Goal: Task Accomplishment & Management: Complete application form

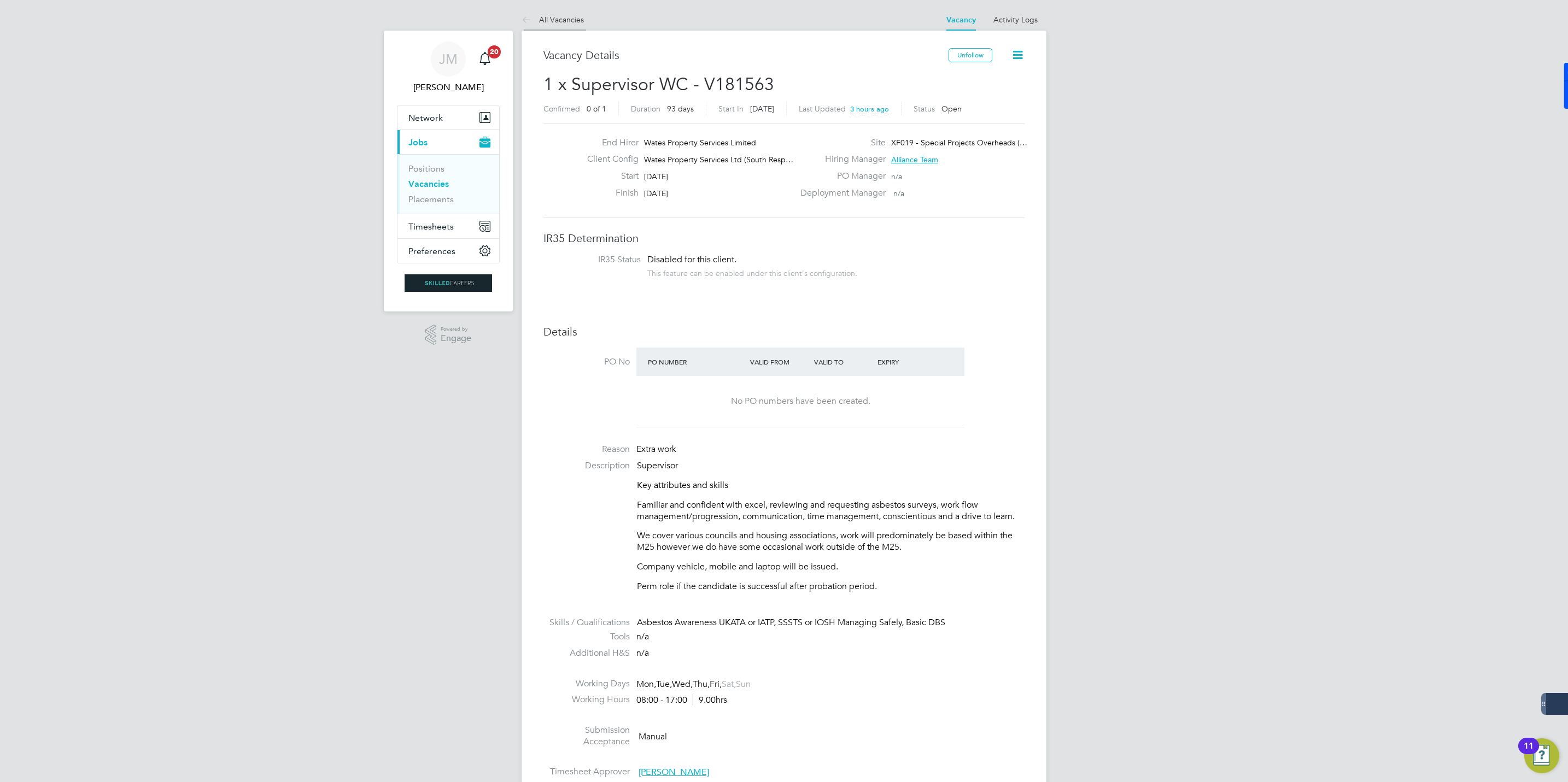
click at [556, 15] on link "All Vacancies" at bounding box center [553, 19] width 62 height 10
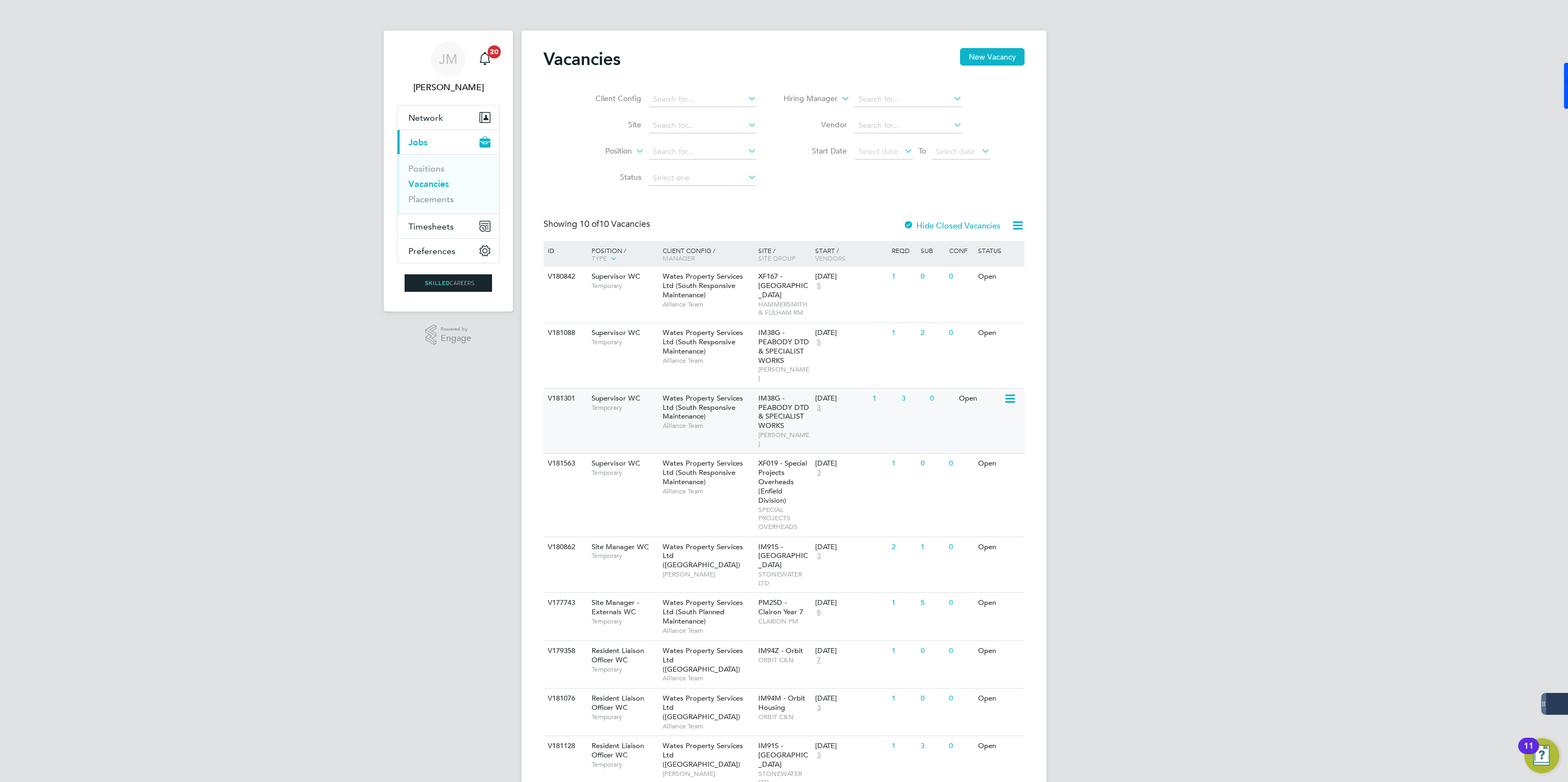
scroll to position [65, 0]
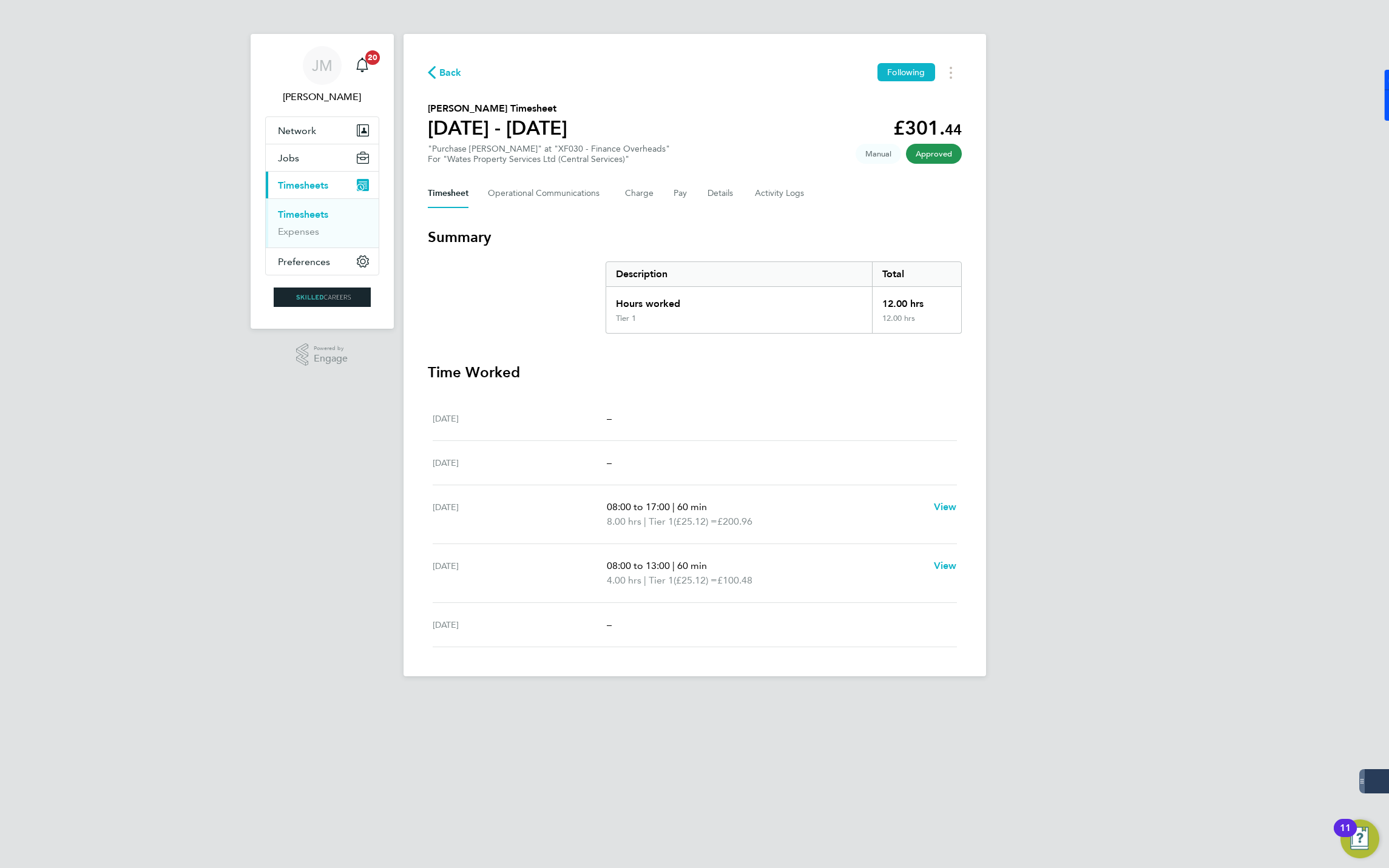
click at [299, 188] on span "Timesheets" at bounding box center [303, 185] width 51 height 11
click at [445, 69] on span "Back" at bounding box center [450, 73] width 22 height 15
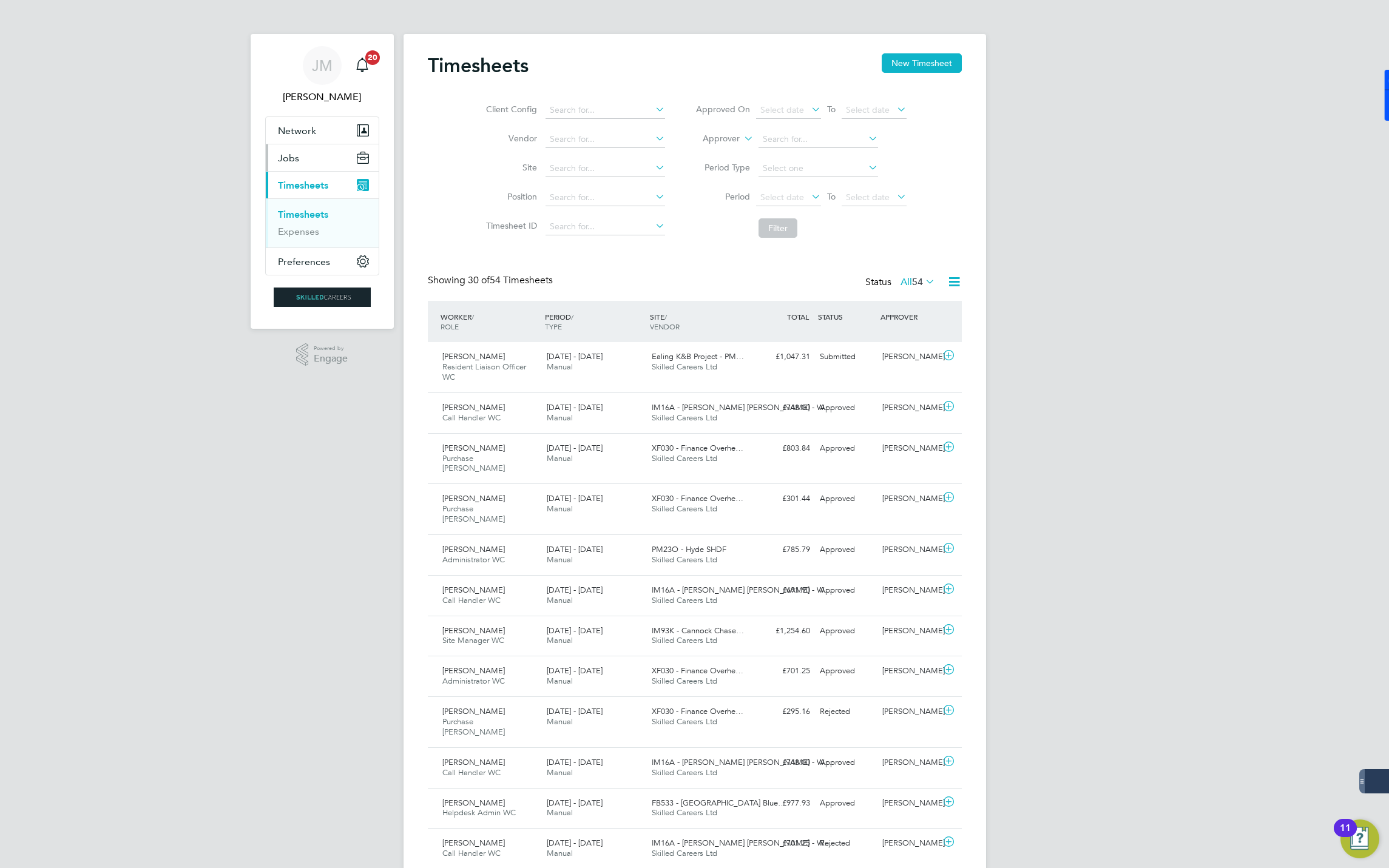
click at [299, 163] on button "Jobs" at bounding box center [322, 158] width 113 height 27
click at [290, 153] on span "Jobs" at bounding box center [288, 157] width 21 height 11
click at [299, 203] on link "Vacancies" at bounding box center [299, 204] width 43 height 11
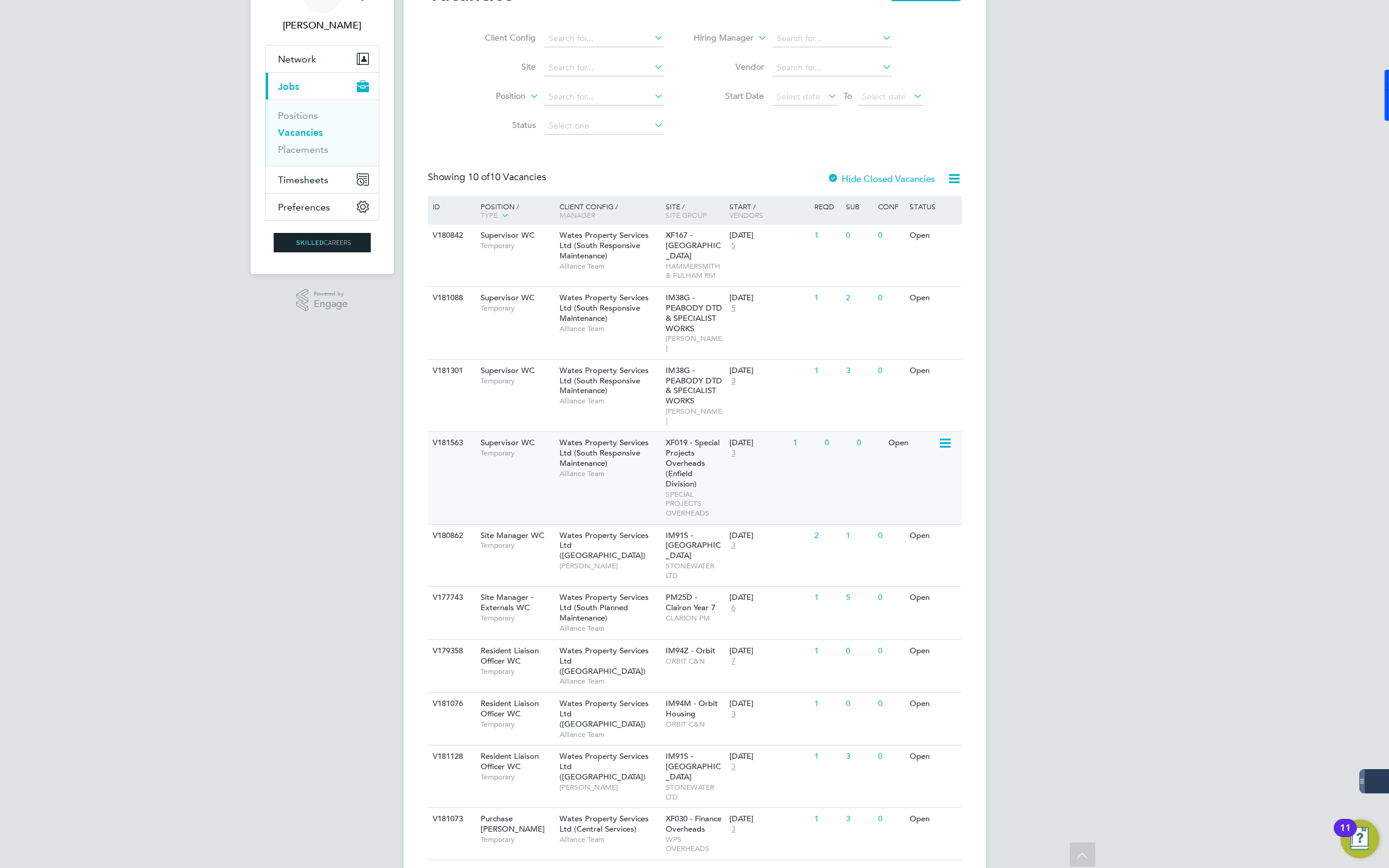
click at [532, 455] on div "V181563 Supervisor WC Temporary Wates Property Services Ltd (South Responsive M…" at bounding box center [694, 478] width 534 height 93
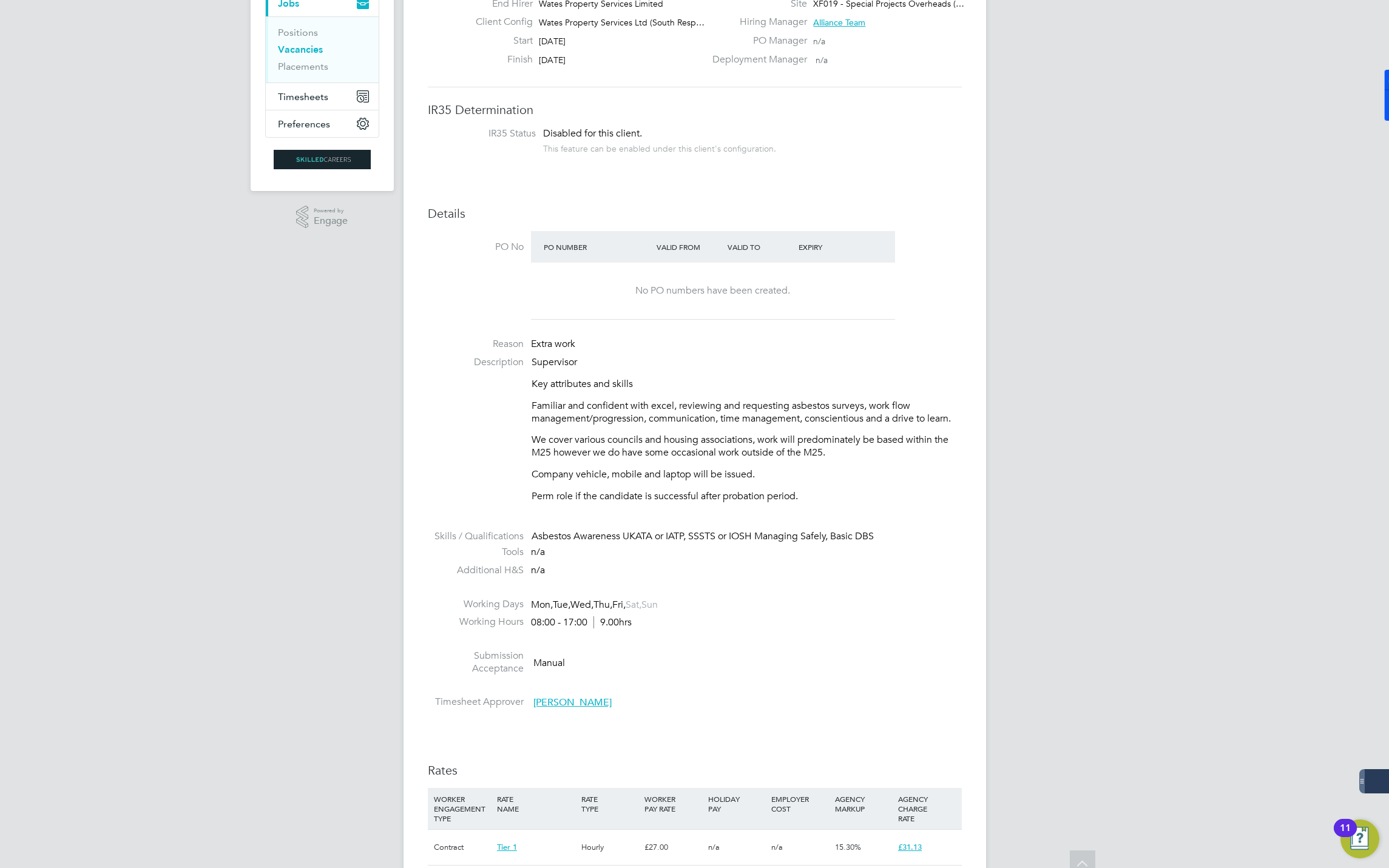
scroll to position [182, 0]
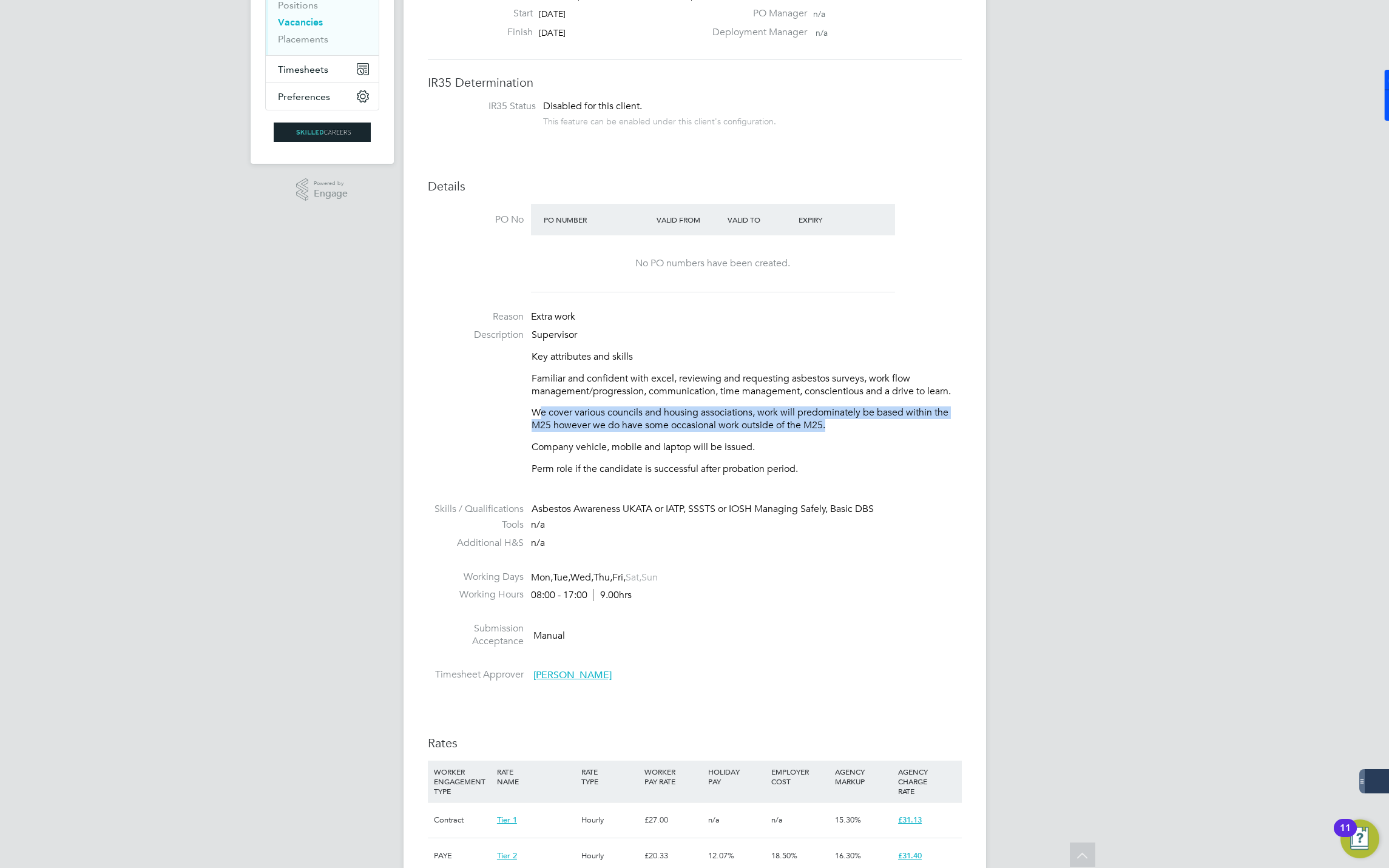
drag, startPoint x: 536, startPoint y: 408, endPoint x: 828, endPoint y: 426, distance: 292.6
click at [828, 426] on p "We cover various councils and housing associations, work will predominately be …" at bounding box center [747, 419] width 430 height 26
drag, startPoint x: 828, startPoint y: 426, endPoint x: 825, endPoint y: 439, distance: 13.3
click at [825, 439] on div "Supervisor Key attributes and skills Familiar and confident with excel, reviewi…" at bounding box center [747, 402] width 430 height 146
drag, startPoint x: 824, startPoint y: 420, endPoint x: 796, endPoint y: 422, distance: 28.1
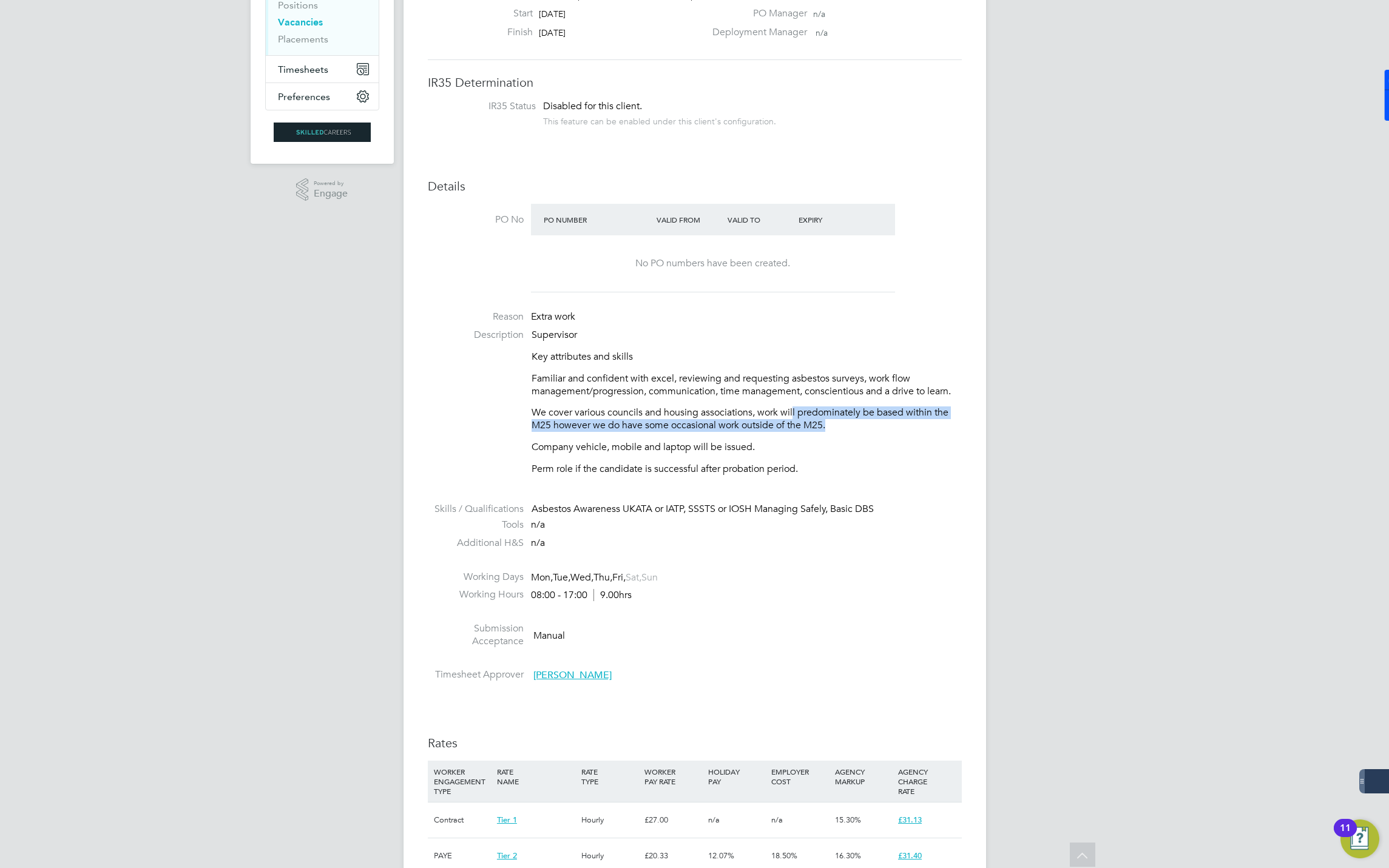
click at [796, 422] on p "We cover various councils and housing associations, work will predominately be …" at bounding box center [747, 419] width 430 height 26
drag, startPoint x: 796, startPoint y: 422, endPoint x: 813, endPoint y: 424, distance: 17.1
click at [813, 424] on p "We cover various councils and housing associations, work will predominately be …" at bounding box center [747, 419] width 430 height 26
drag, startPoint x: 534, startPoint y: 446, endPoint x: 779, endPoint y: 452, distance: 245.1
click at [779, 452] on p "Company vehicle, mobile and laptop will be issued." at bounding box center [747, 447] width 430 height 13
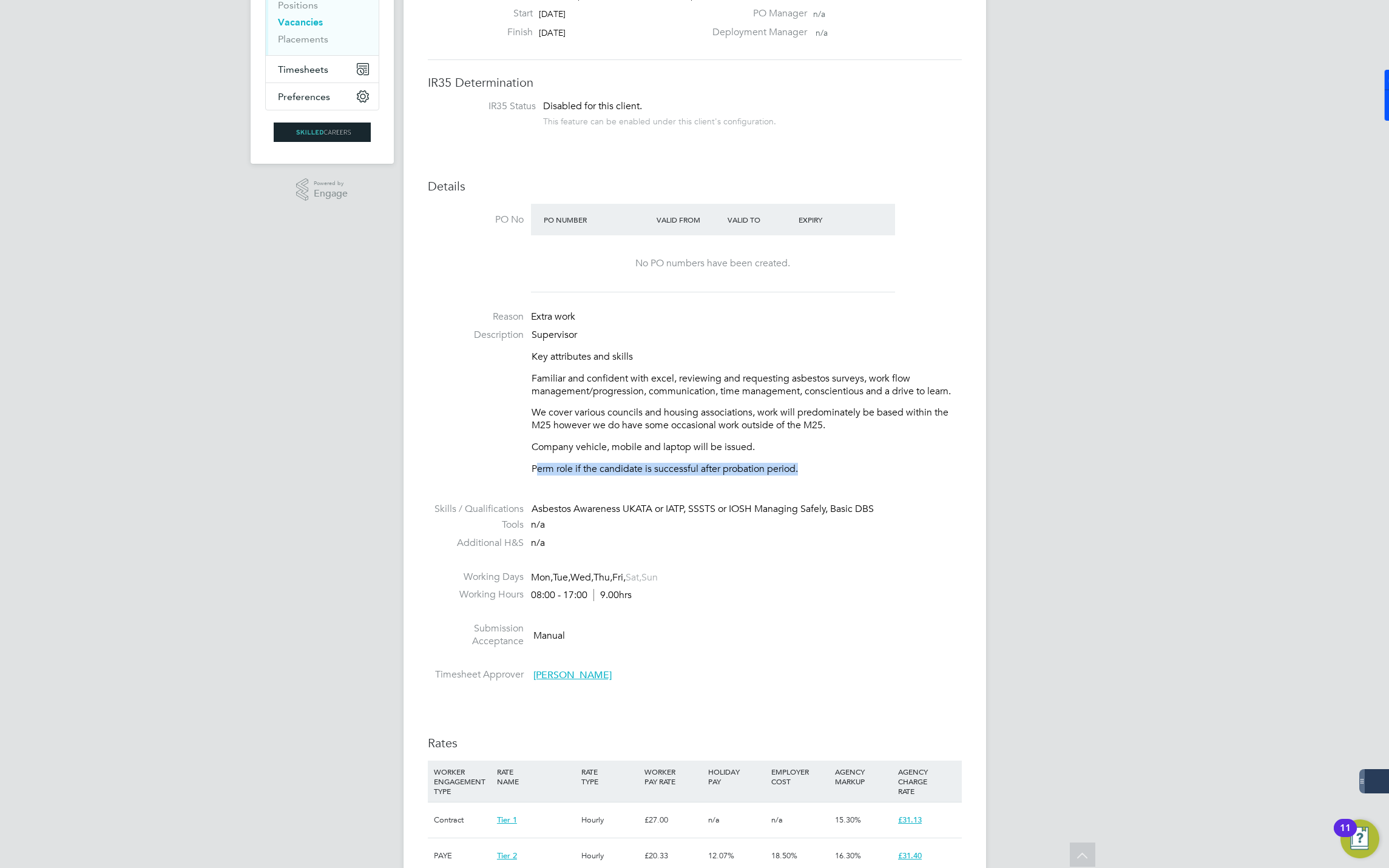
drag, startPoint x: 538, startPoint y: 471, endPoint x: 801, endPoint y: 468, distance: 263.0
click at [801, 468] on p "Perm role if the candidate is successful after probation period." at bounding box center [747, 469] width 430 height 13
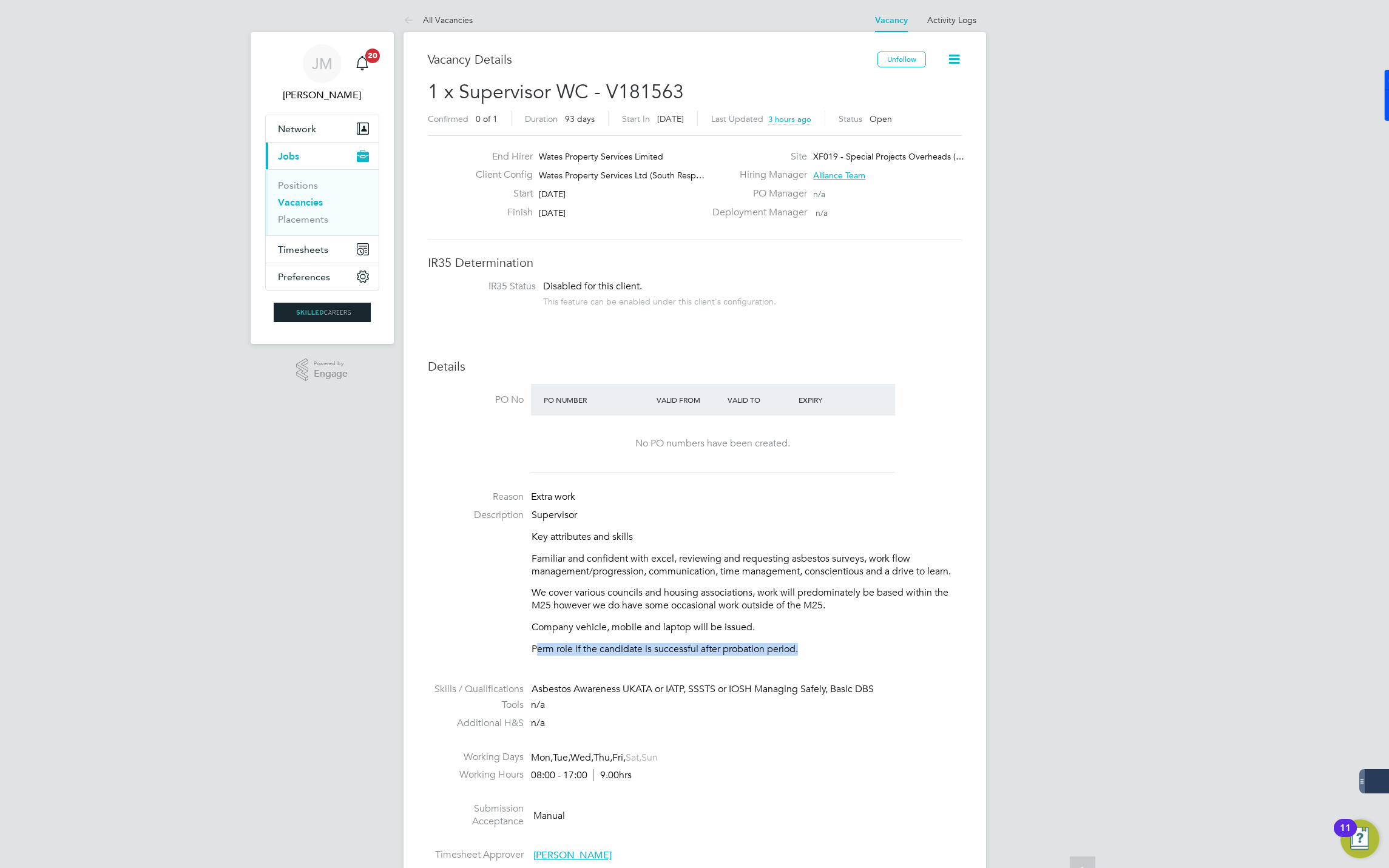
scroll to position [0, 0]
click at [796, 635] on p "Company vehicle, mobile and laptop will be issued." at bounding box center [747, 629] width 430 height 13
drag, startPoint x: 684, startPoint y: 690, endPoint x: 739, endPoint y: 657, distance: 64.1
click at [739, 657] on ul "PO No PO Number Valid From Valid To Expiry No PO numbers have been created. Rea…" at bounding box center [694, 627] width 534 height 483
click at [687, 690] on div "Asbestos Awareness UKATA or IATP, SSSTS or IOSH Managing Safely, Basic DBS" at bounding box center [747, 691] width 430 height 13
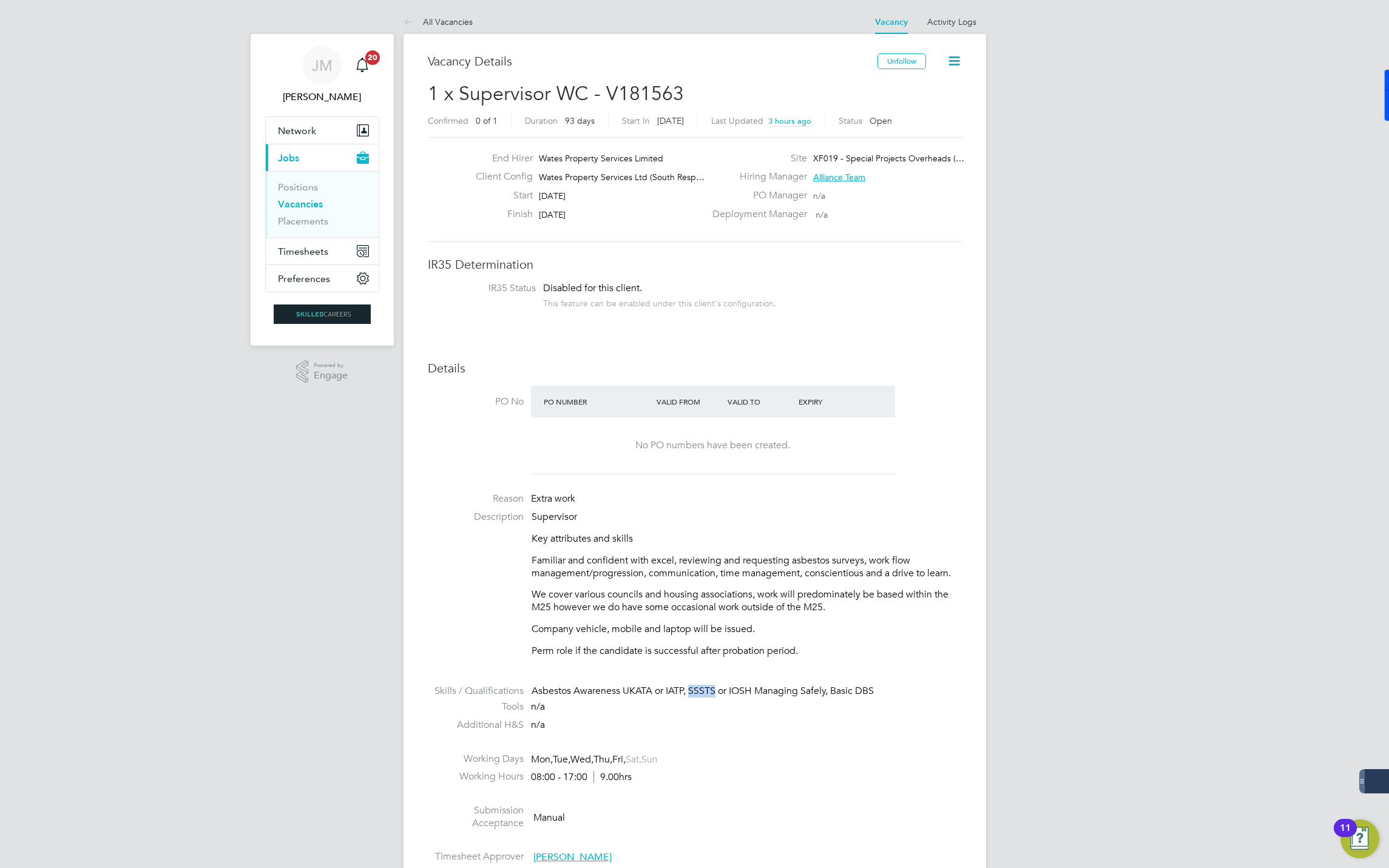
drag, startPoint x: 692, startPoint y: 690, endPoint x: 715, endPoint y: 692, distance: 23.1
click at [715, 692] on div "Asbestos Awareness UKATA or IATP, SSSTS or IOSH Managing Safely, Basic DBS" at bounding box center [747, 691] width 430 height 13
drag, startPoint x: 715, startPoint y: 692, endPoint x: 697, endPoint y: 717, distance: 30.8
click at [697, 717] on li "Tools n/a" at bounding box center [694, 709] width 534 height 18
drag, startPoint x: 716, startPoint y: 694, endPoint x: 690, endPoint y: 692, distance: 26.1
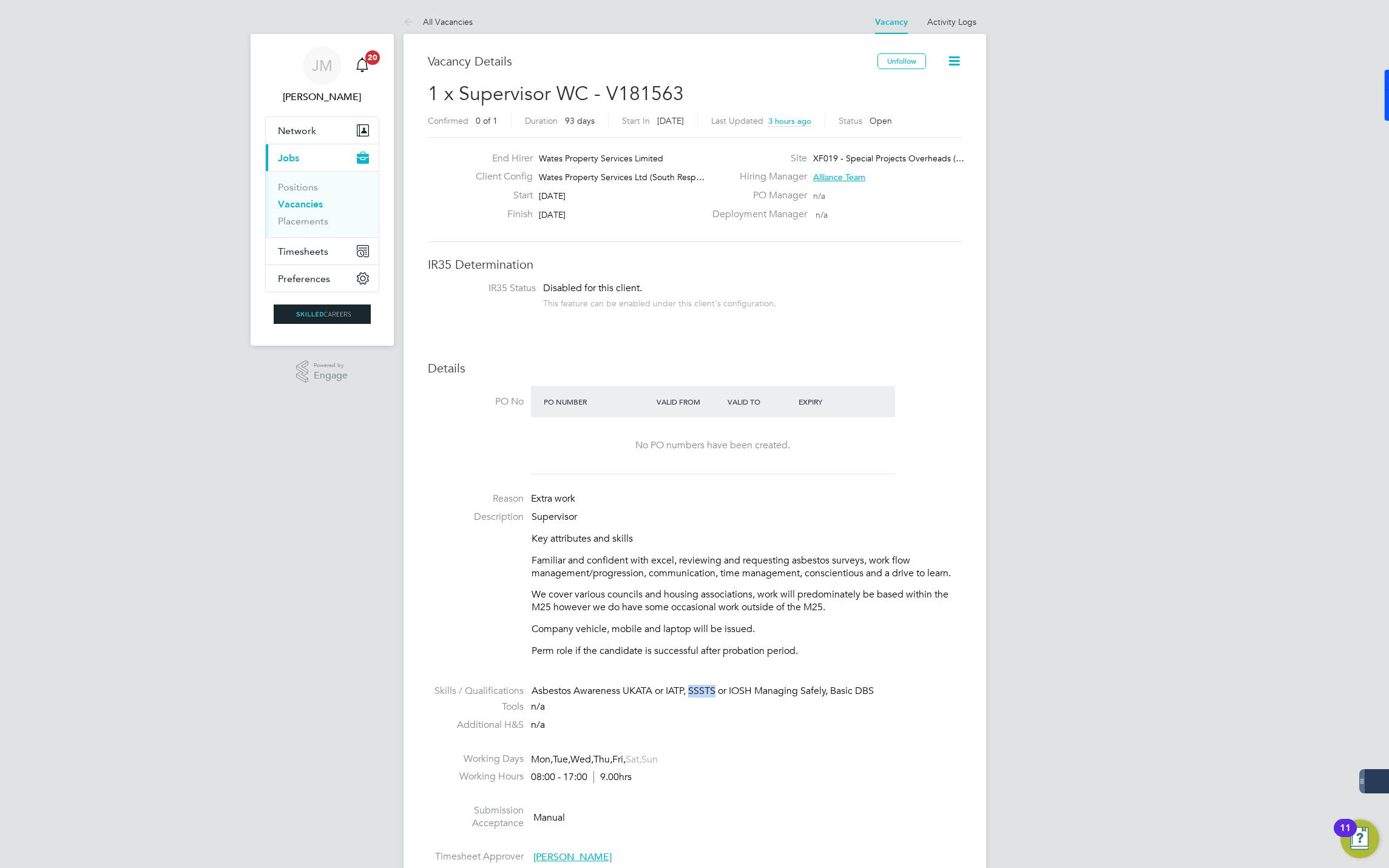
click at [690, 692] on div "Asbestos Awareness UKATA or IATP, SSSTS or IOSH Managing Safely, Basic DBS" at bounding box center [747, 691] width 430 height 13
click at [716, 688] on div "Asbestos Awareness UKATA or IATP, SSSTS or IOSH Managing Safely, Basic DBS" at bounding box center [747, 691] width 430 height 13
drag, startPoint x: 719, startPoint y: 697, endPoint x: 728, endPoint y: 696, distance: 9.1
click at [728, 696] on div "Asbestos Awareness UKATA or IATP, SSSTS or IOSH Managing Safely, Basic DBS" at bounding box center [747, 691] width 430 height 13
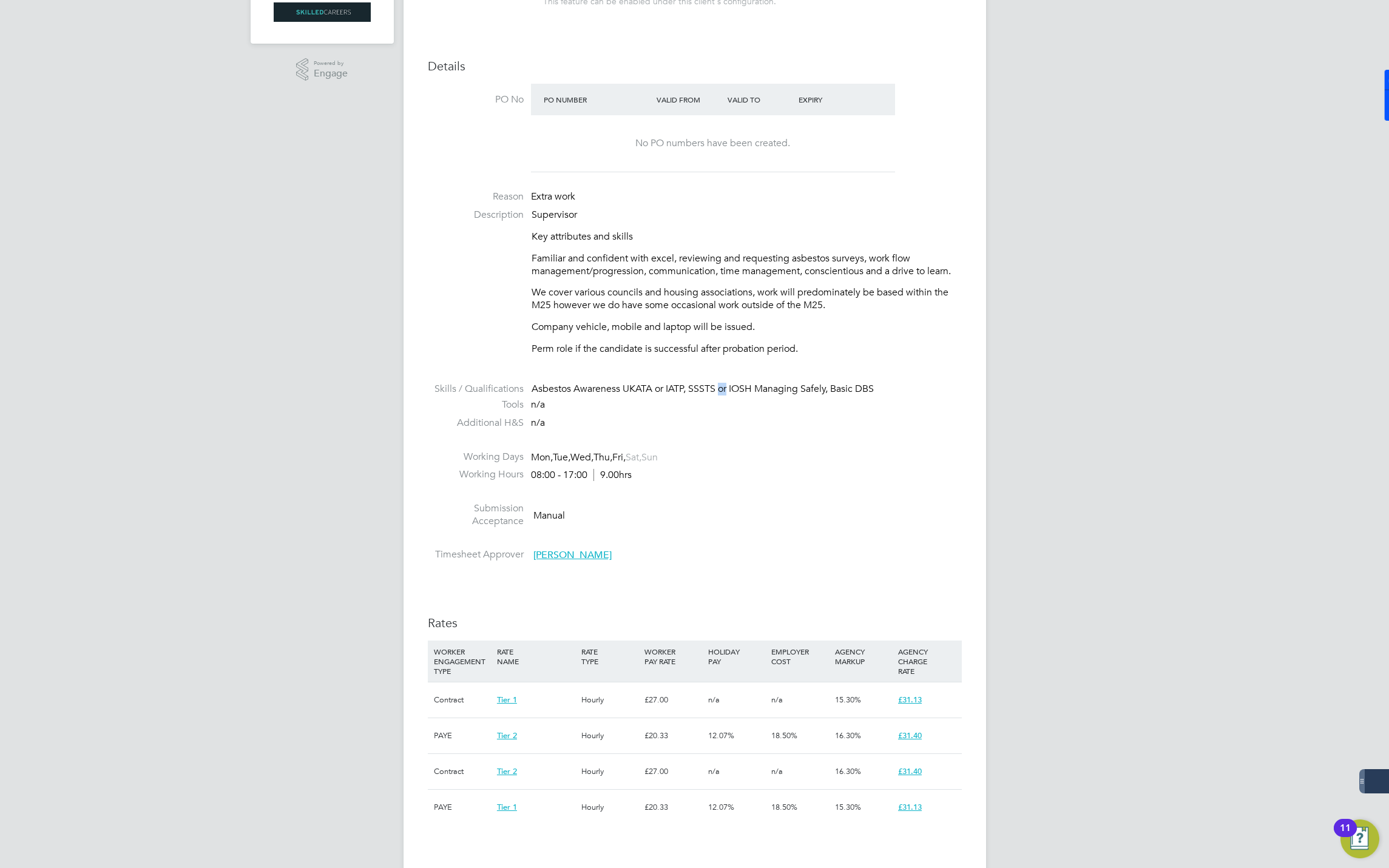
scroll to position [546, 0]
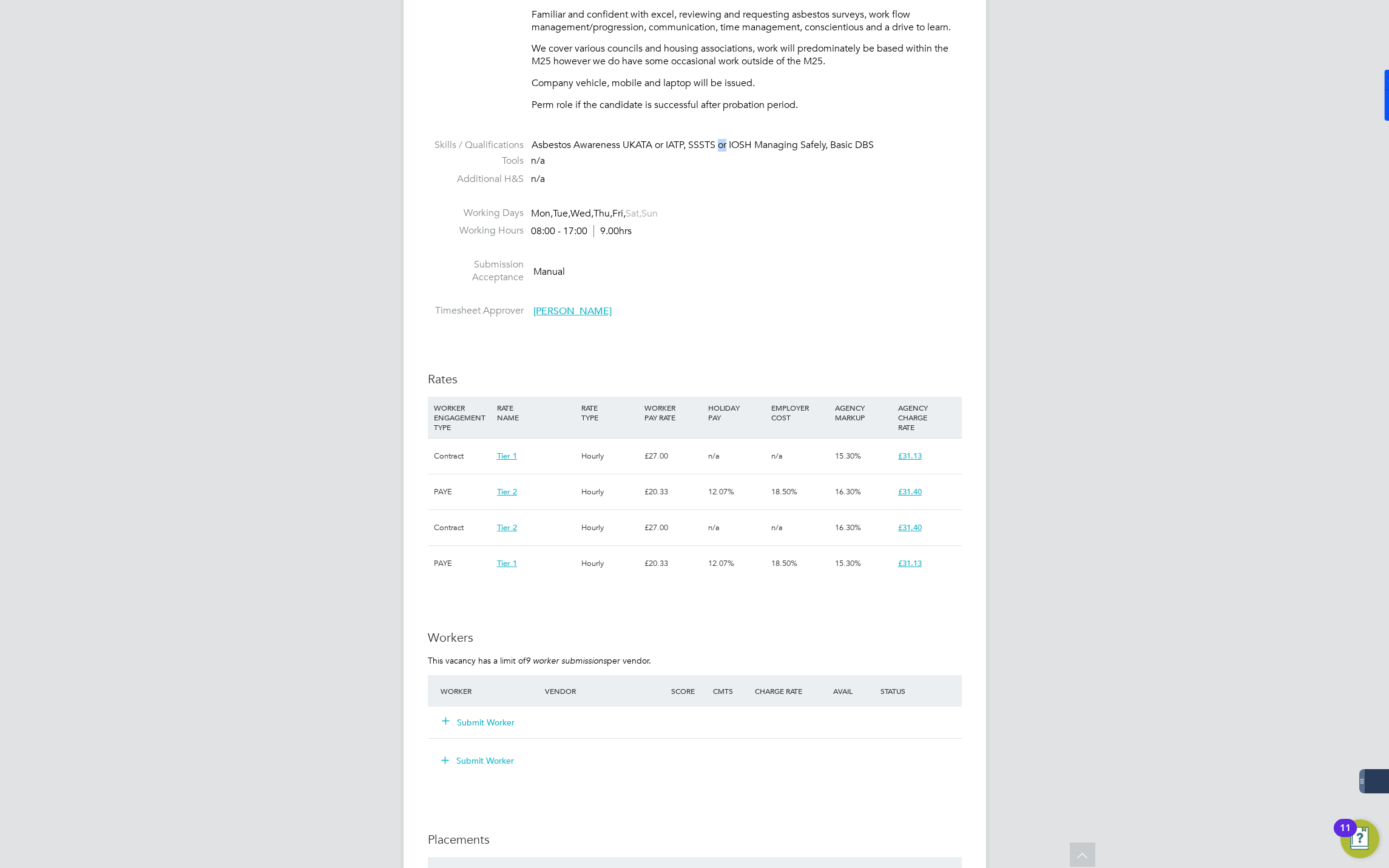
click at [479, 721] on button "Submit Worker" at bounding box center [479, 723] width 73 height 12
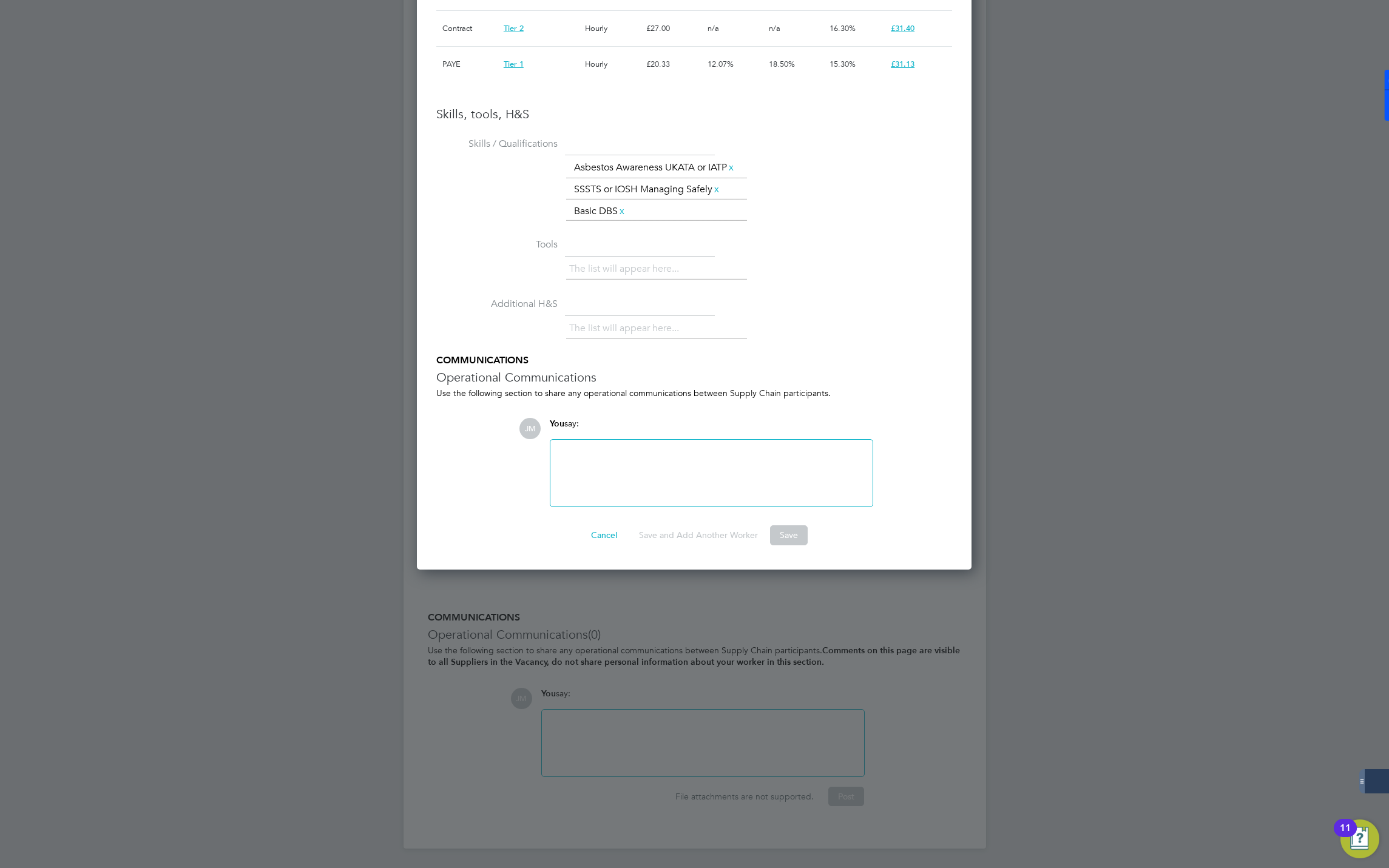
scroll to position [590, 0]
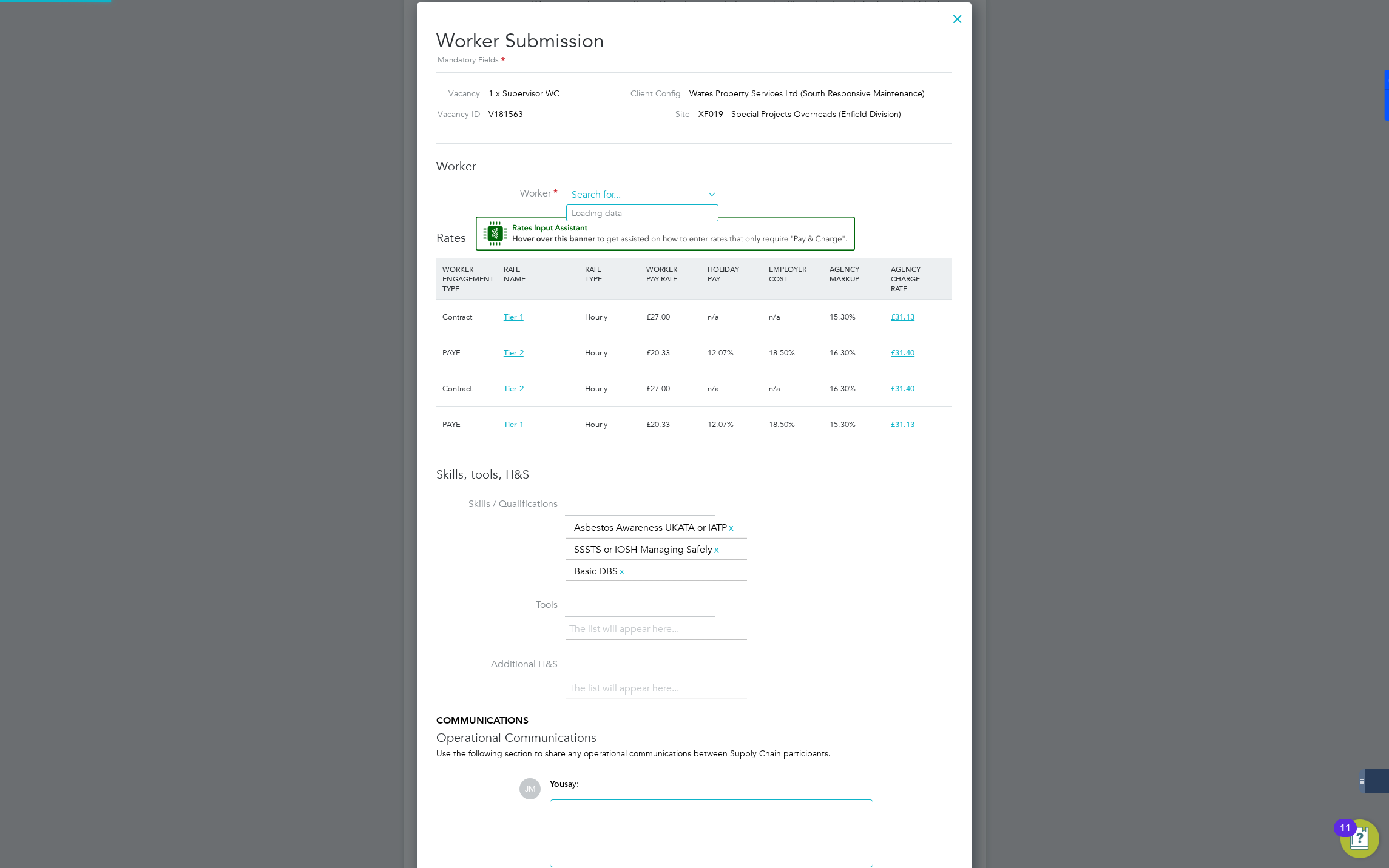
click at [608, 199] on input at bounding box center [642, 195] width 150 height 18
click at [603, 213] on li "Onder Biberoglu (438522)" at bounding box center [642, 213] width 151 height 16
type input "Onder Biberoglu (438522)"
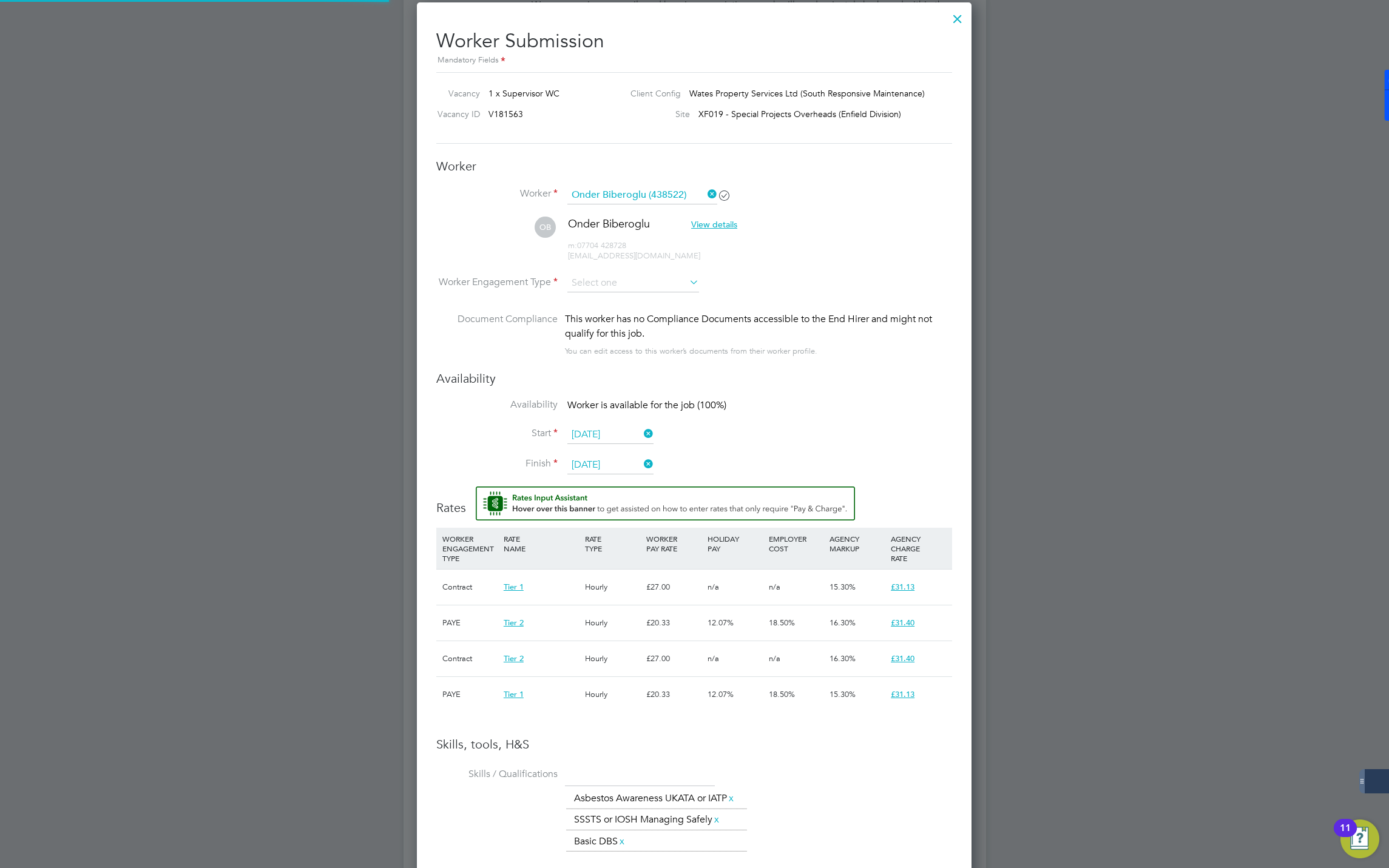
scroll to position [1201, 555]
click at [634, 274] on input at bounding box center [633, 283] width 132 height 18
click at [593, 302] on li "Contract" at bounding box center [633, 300] width 133 height 16
type input "Contract"
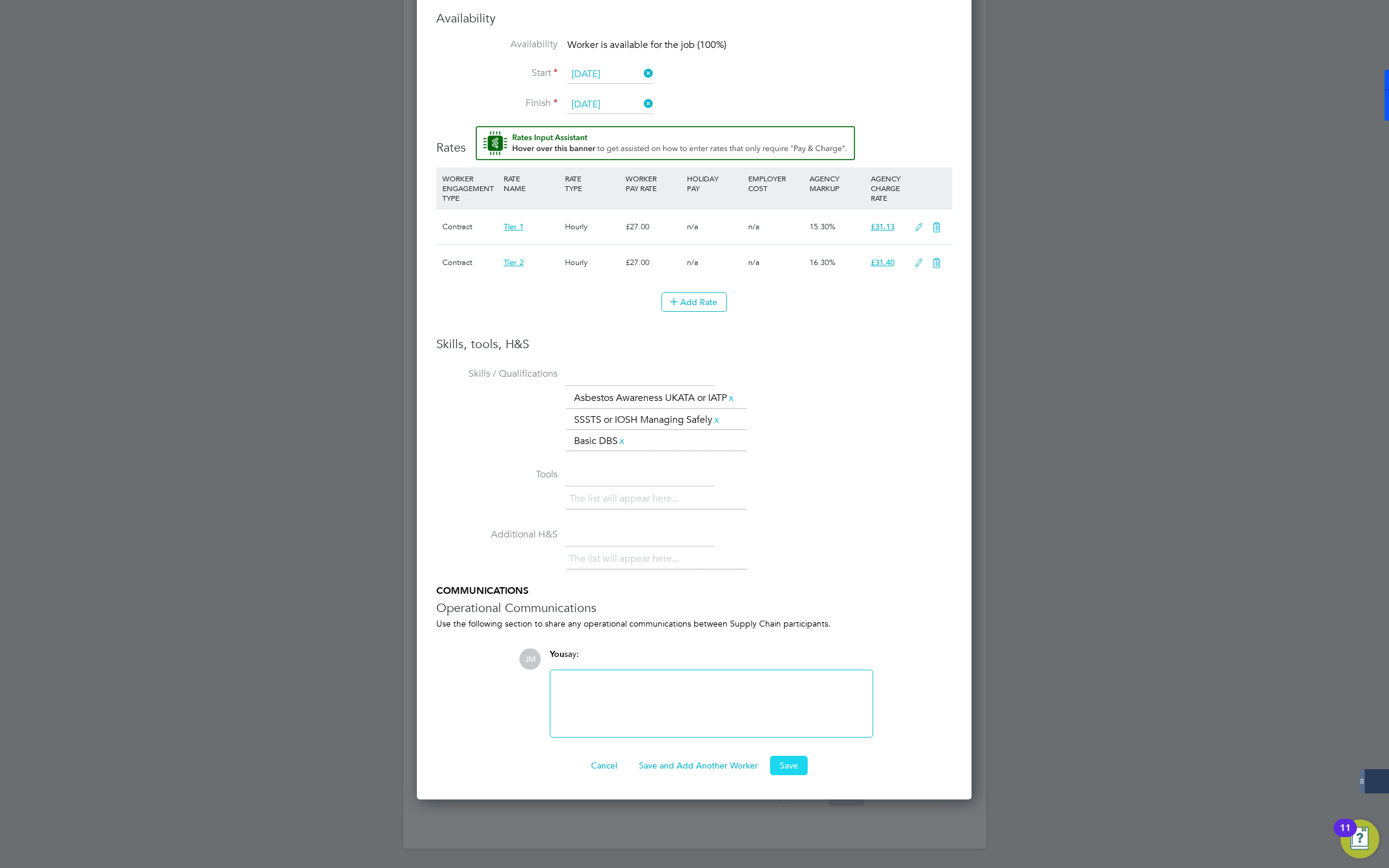
click at [784, 769] on button "Save" at bounding box center [789, 765] width 38 height 20
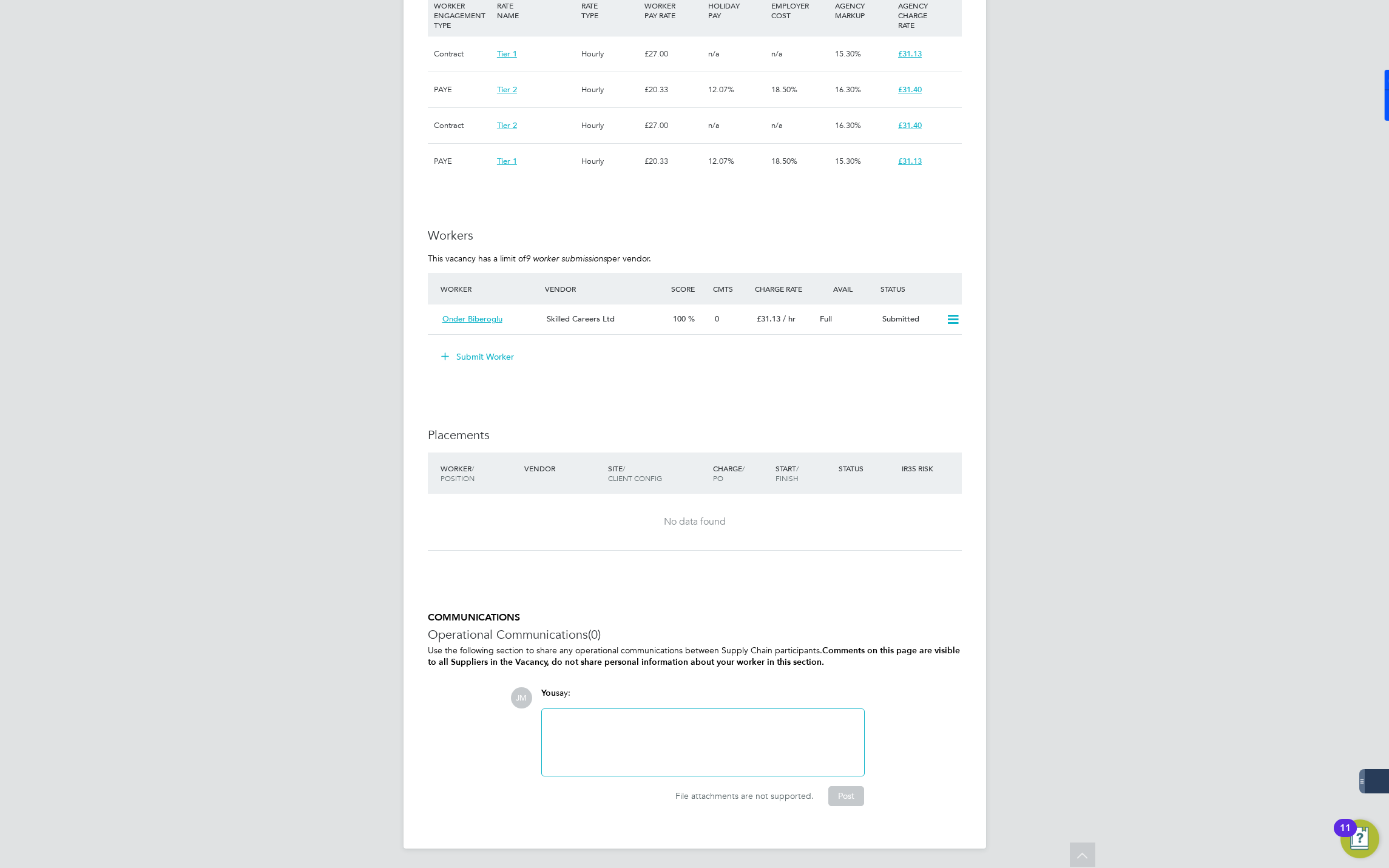
scroll to position [587, 0]
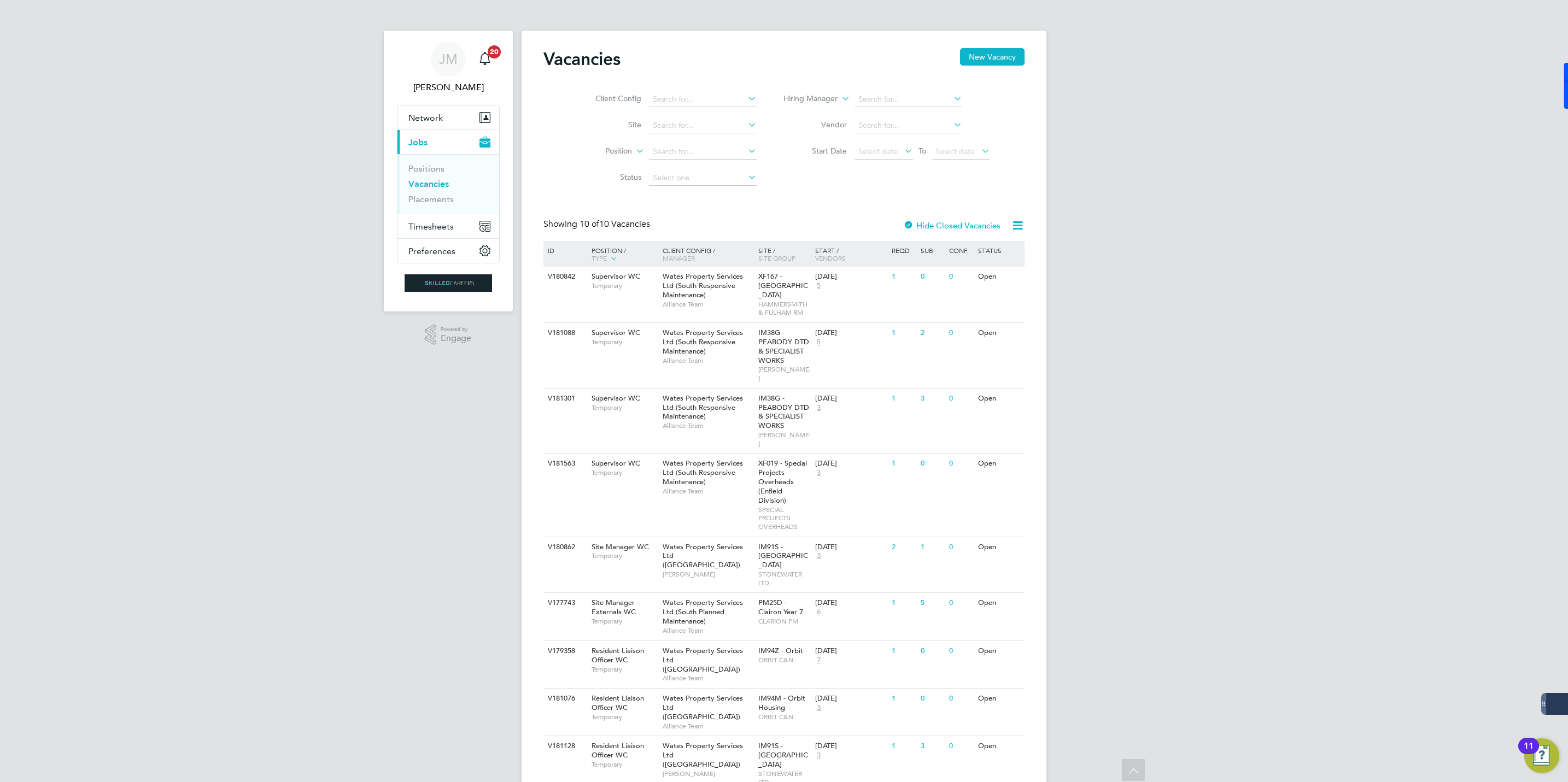
scroll to position [65, 0]
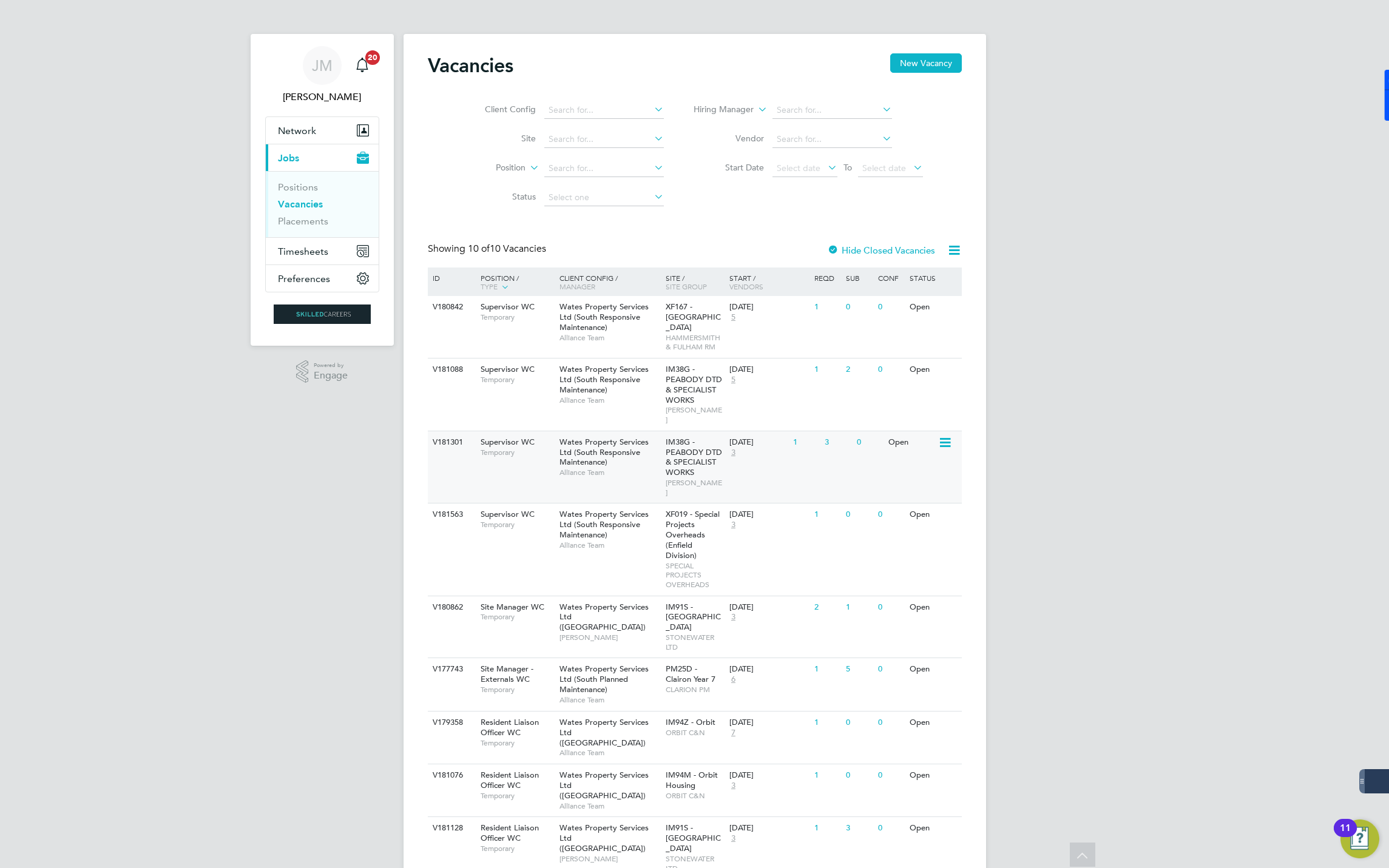
scroll to position [72, 0]
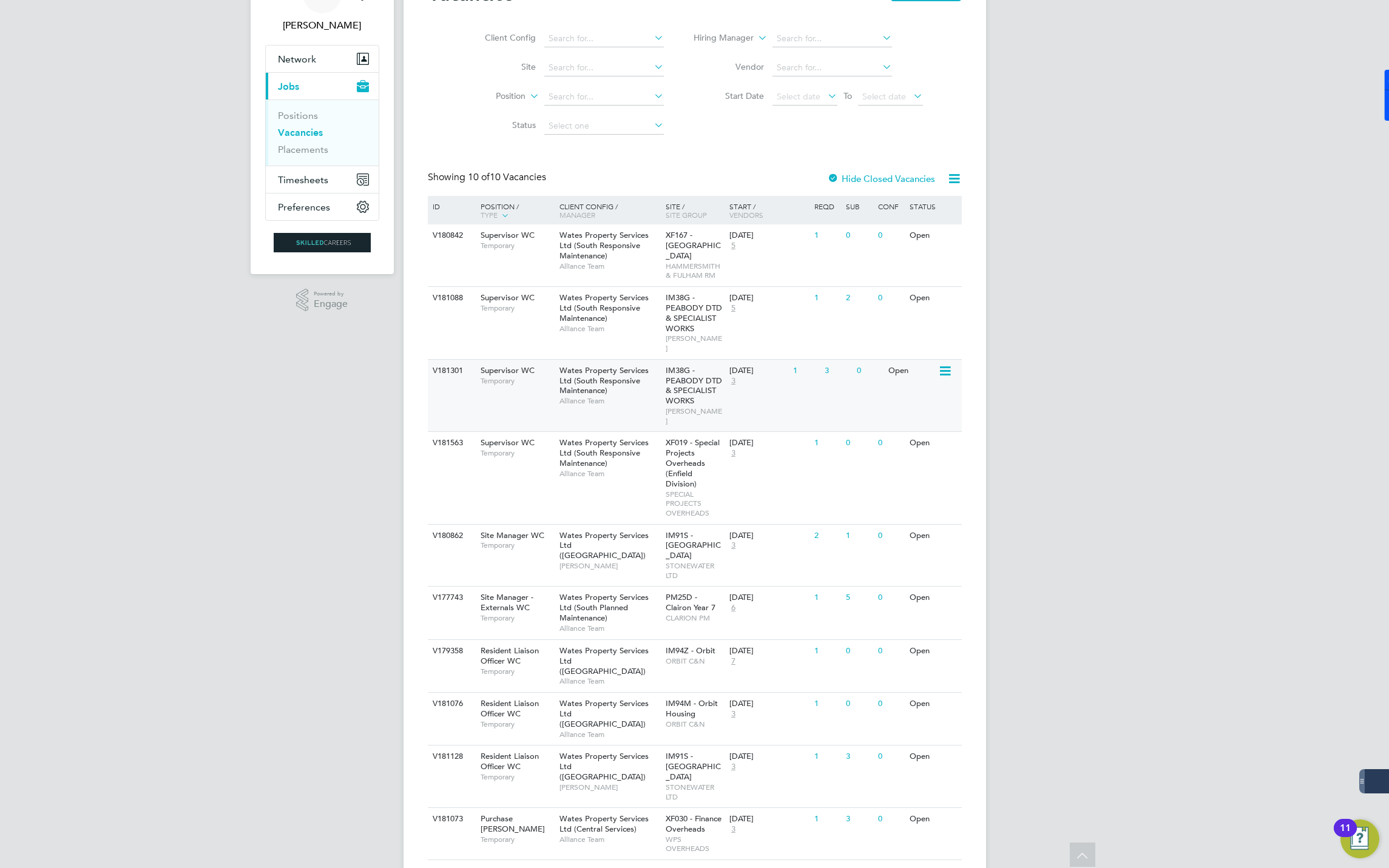
click at [538, 384] on div "V181301 Supervisor WC Temporary Wates Property Services Ltd (South Responsive M…" at bounding box center [694, 396] width 534 height 73
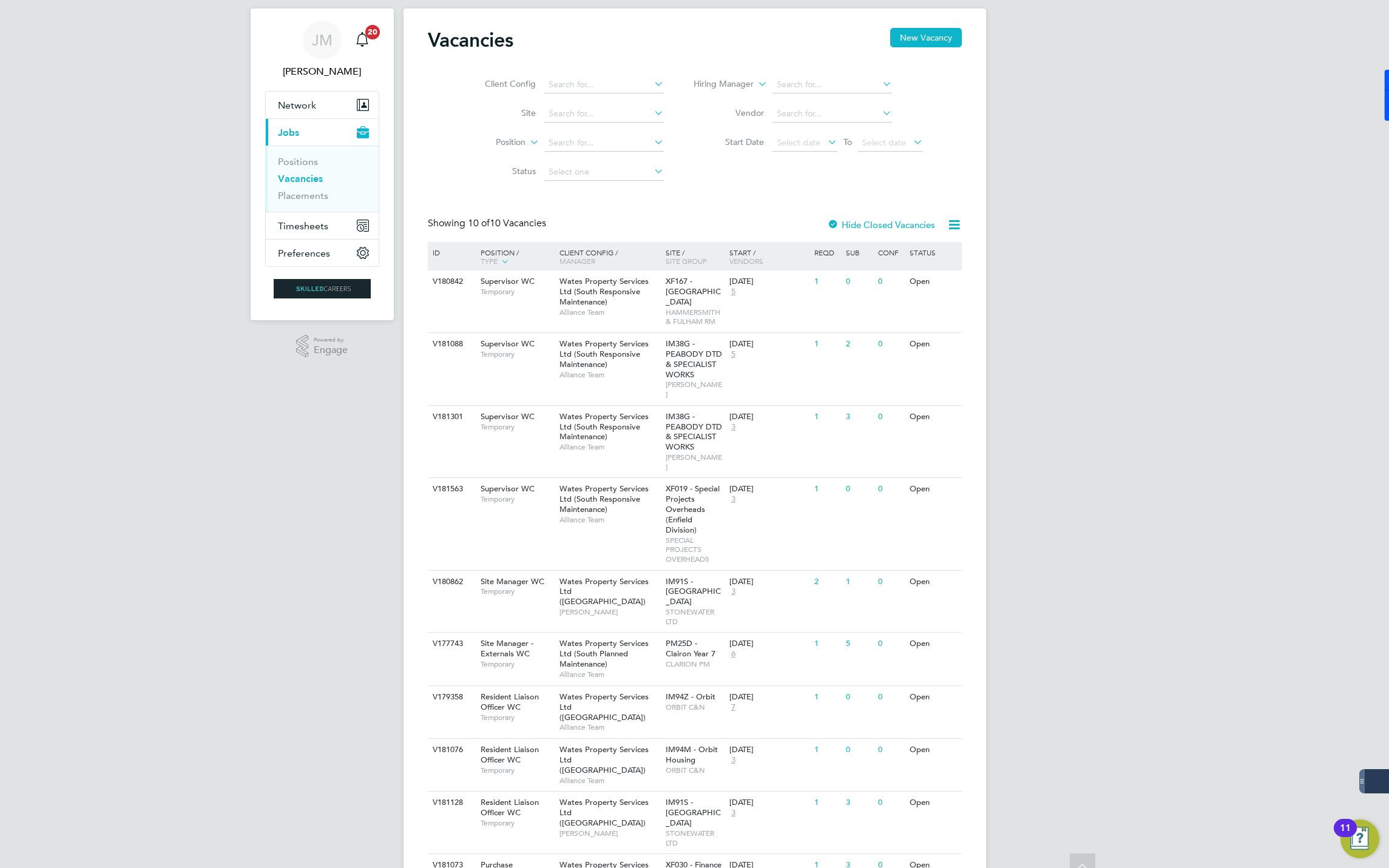
scroll to position [0, 0]
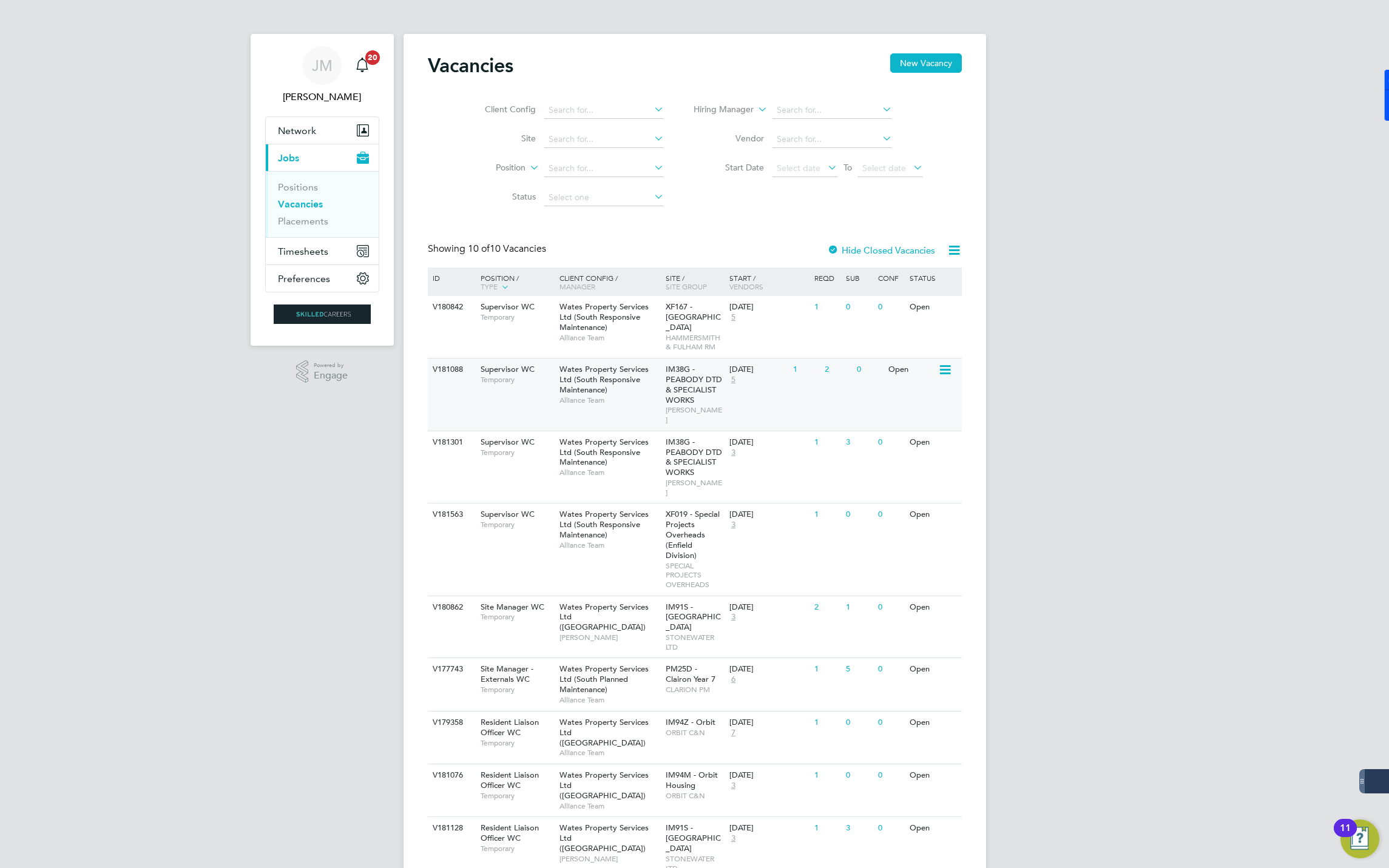
click at [582, 378] on span "Wates Property Services Ltd (South Responsive Maintenance)" at bounding box center [604, 380] width 89 height 31
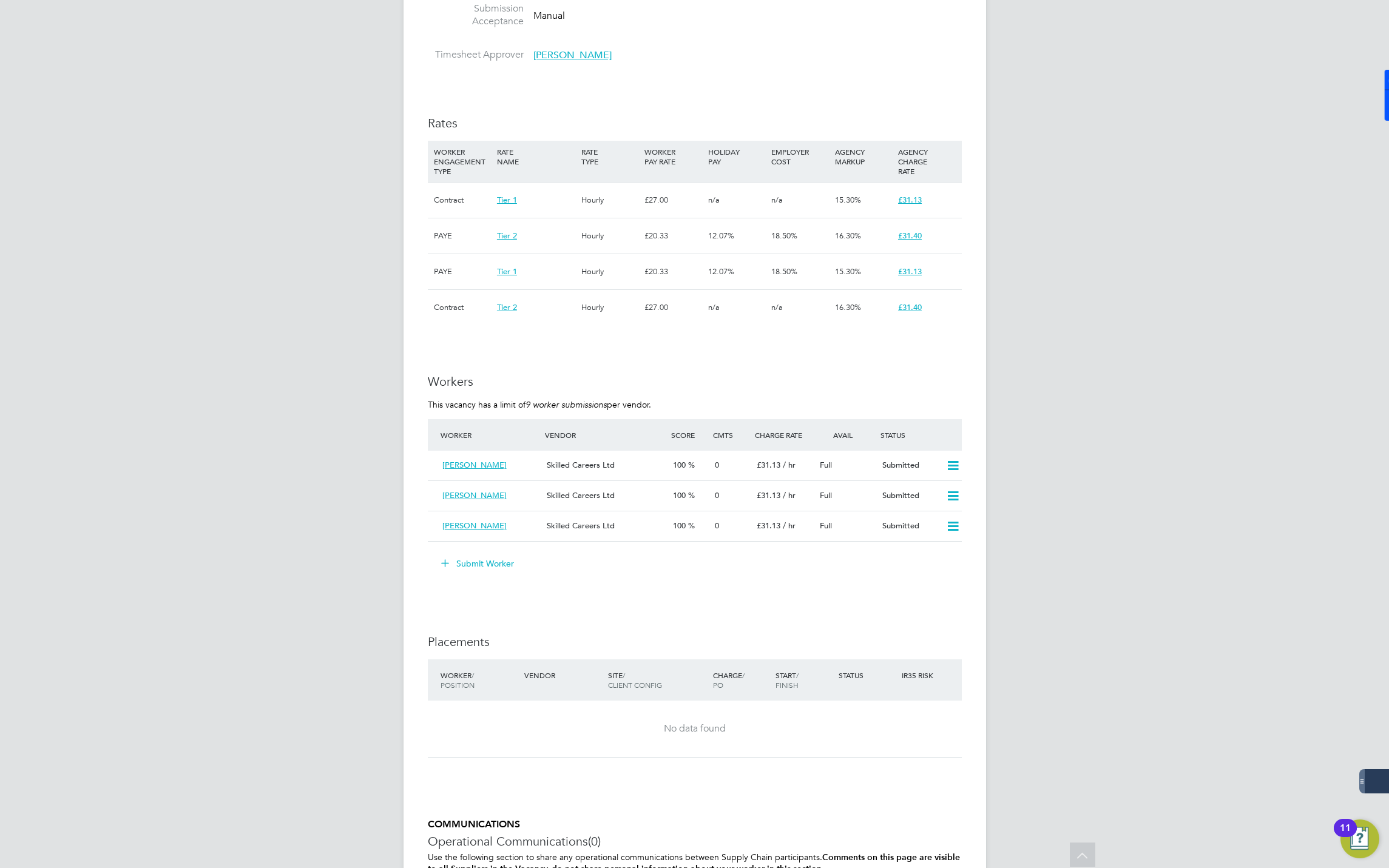
scroll to position [1027, 0]
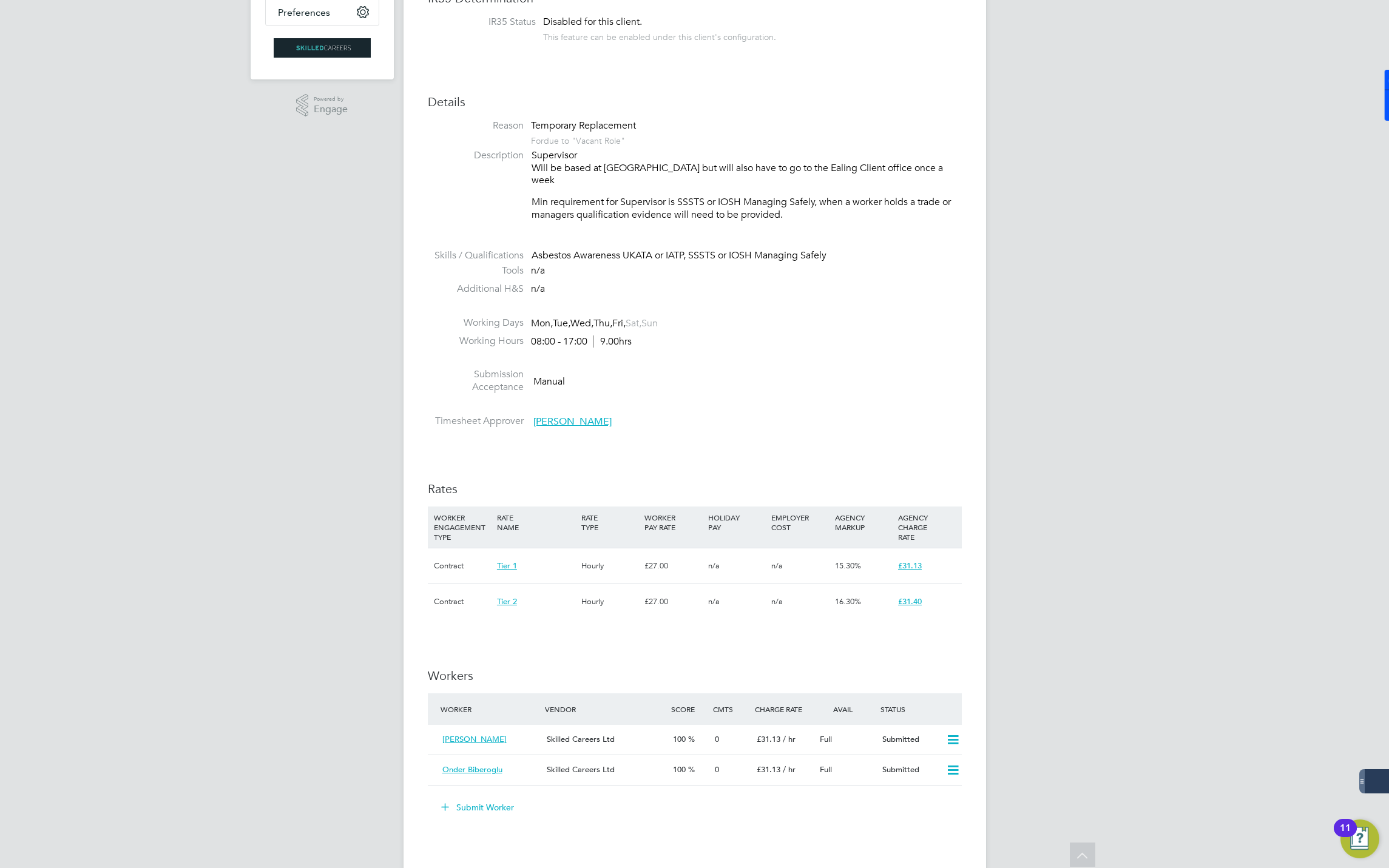
scroll to position [455, 0]
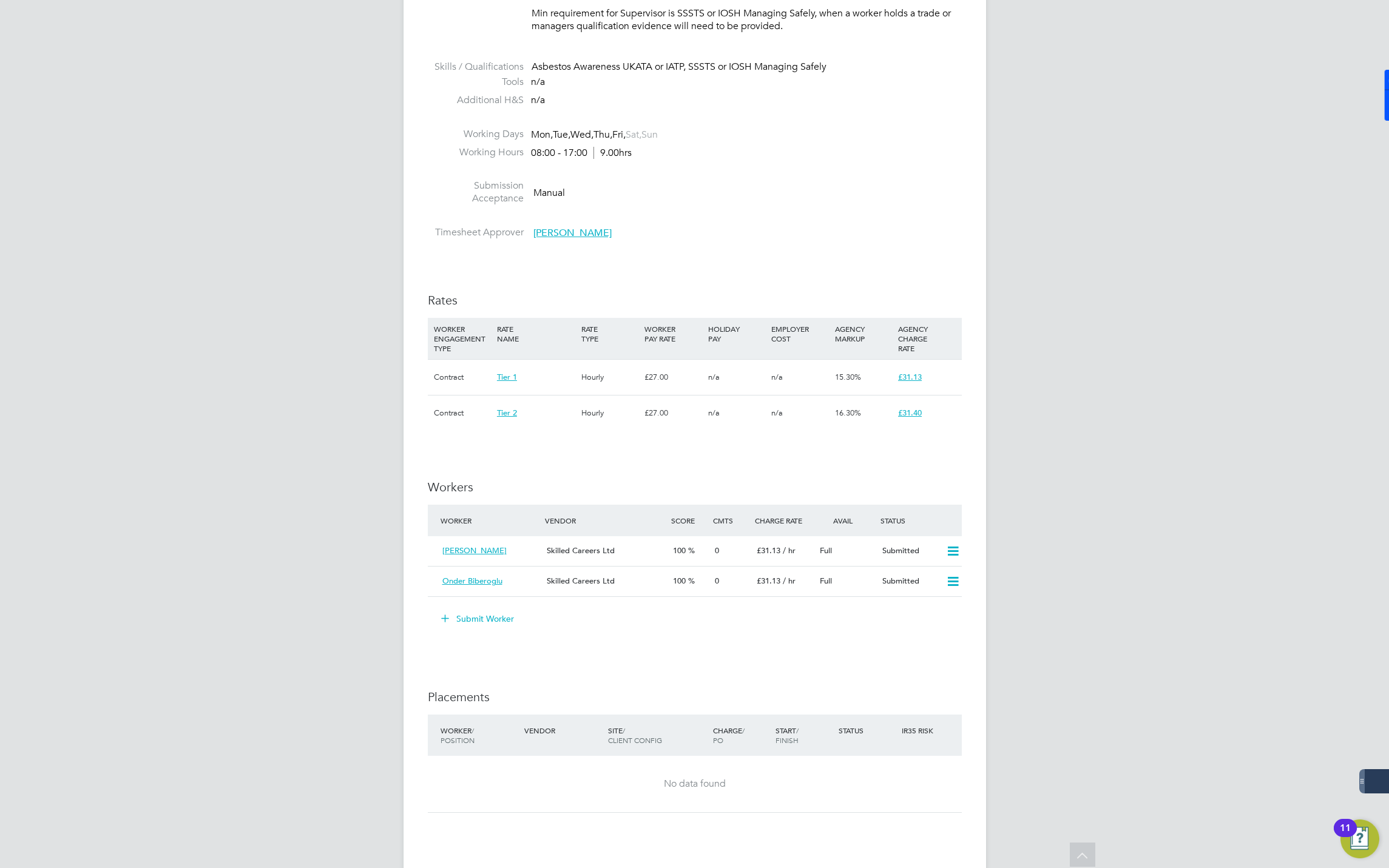
click at [490, 609] on button "Submit Worker" at bounding box center [478, 619] width 91 height 20
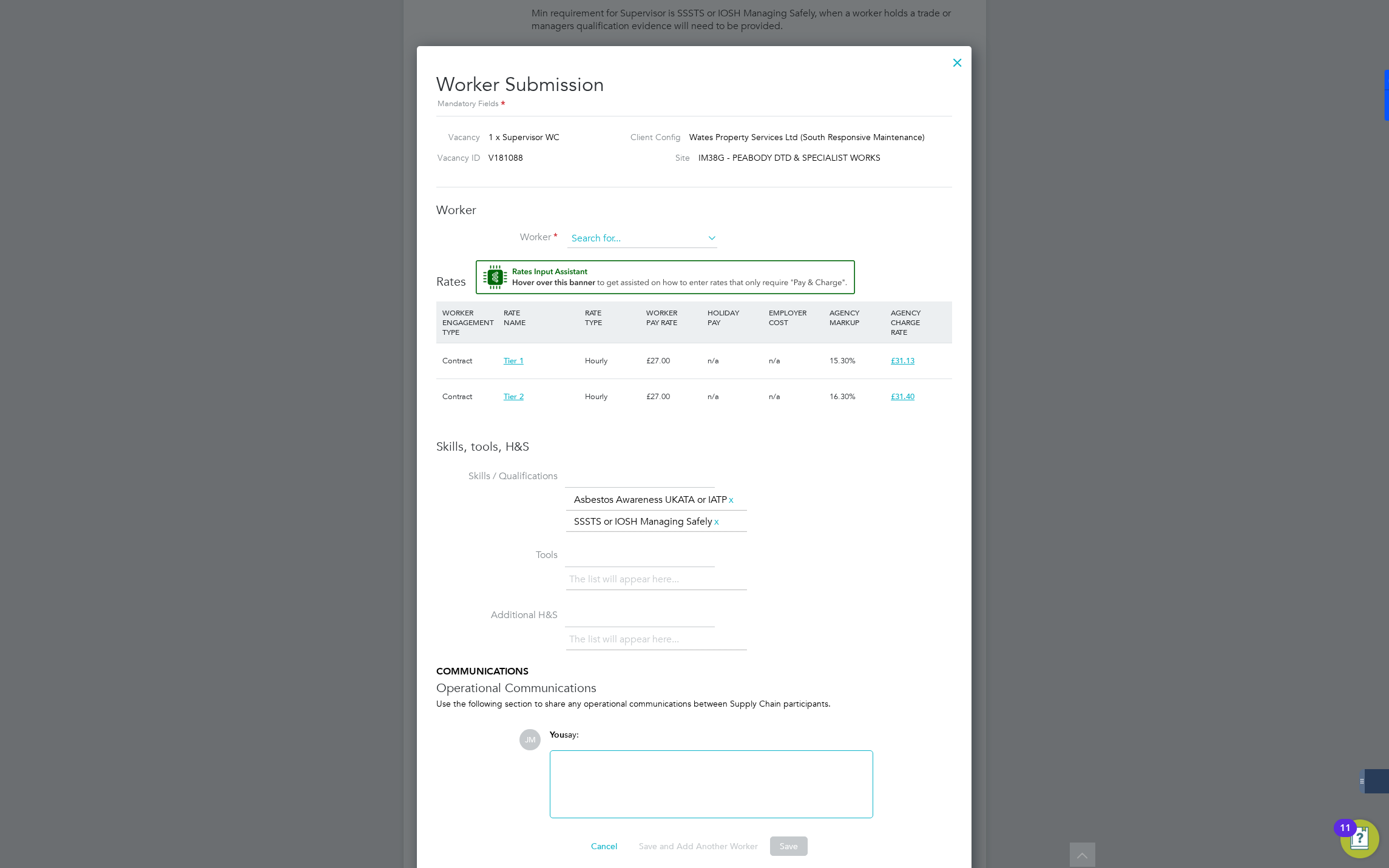
click at [613, 233] on input at bounding box center [642, 238] width 150 height 18
type input "[PERSON_NAME]"
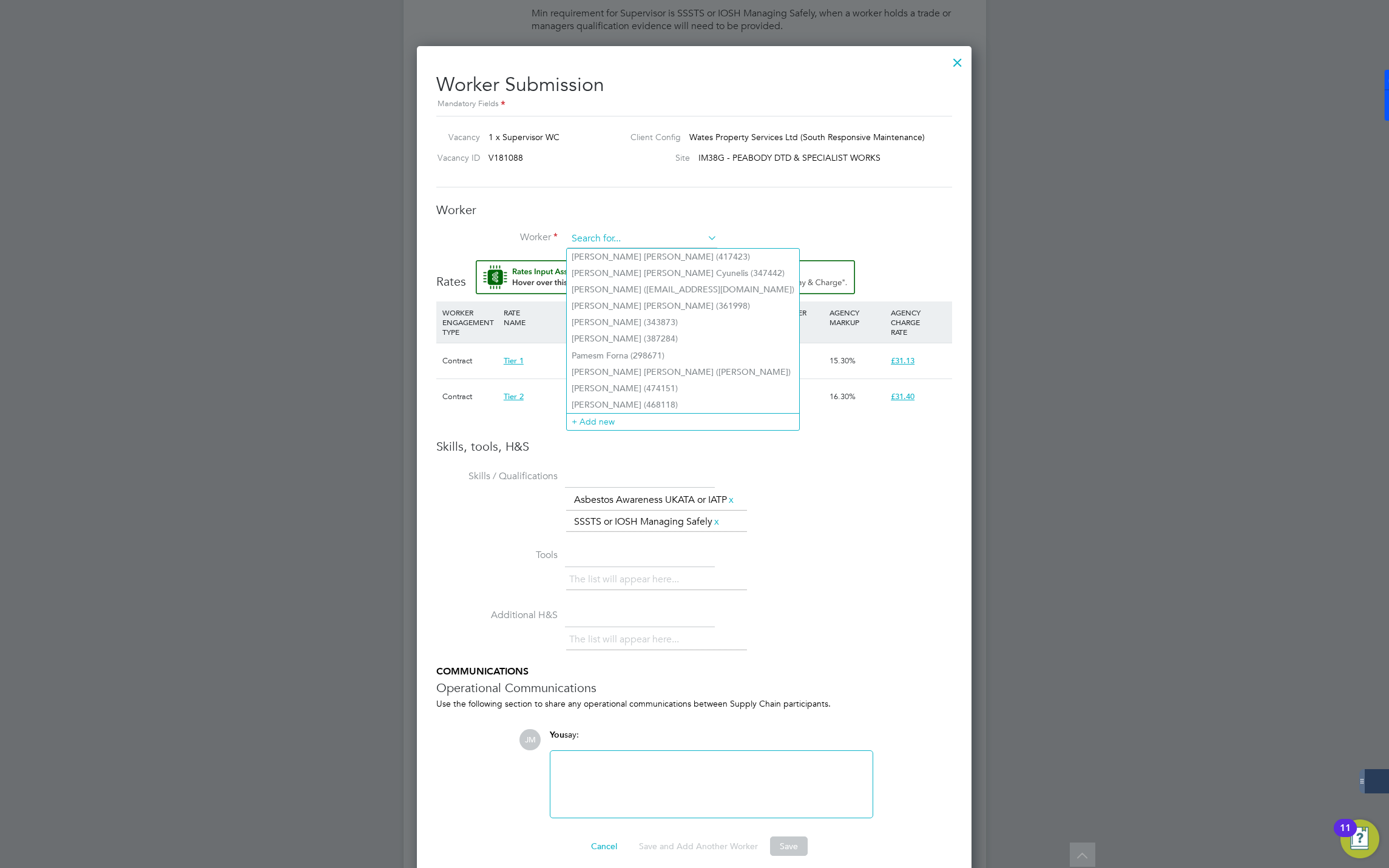
click at [599, 246] on input at bounding box center [642, 238] width 150 height 18
click at [603, 415] on li "+ Add new" at bounding box center [683, 422] width 232 height 16
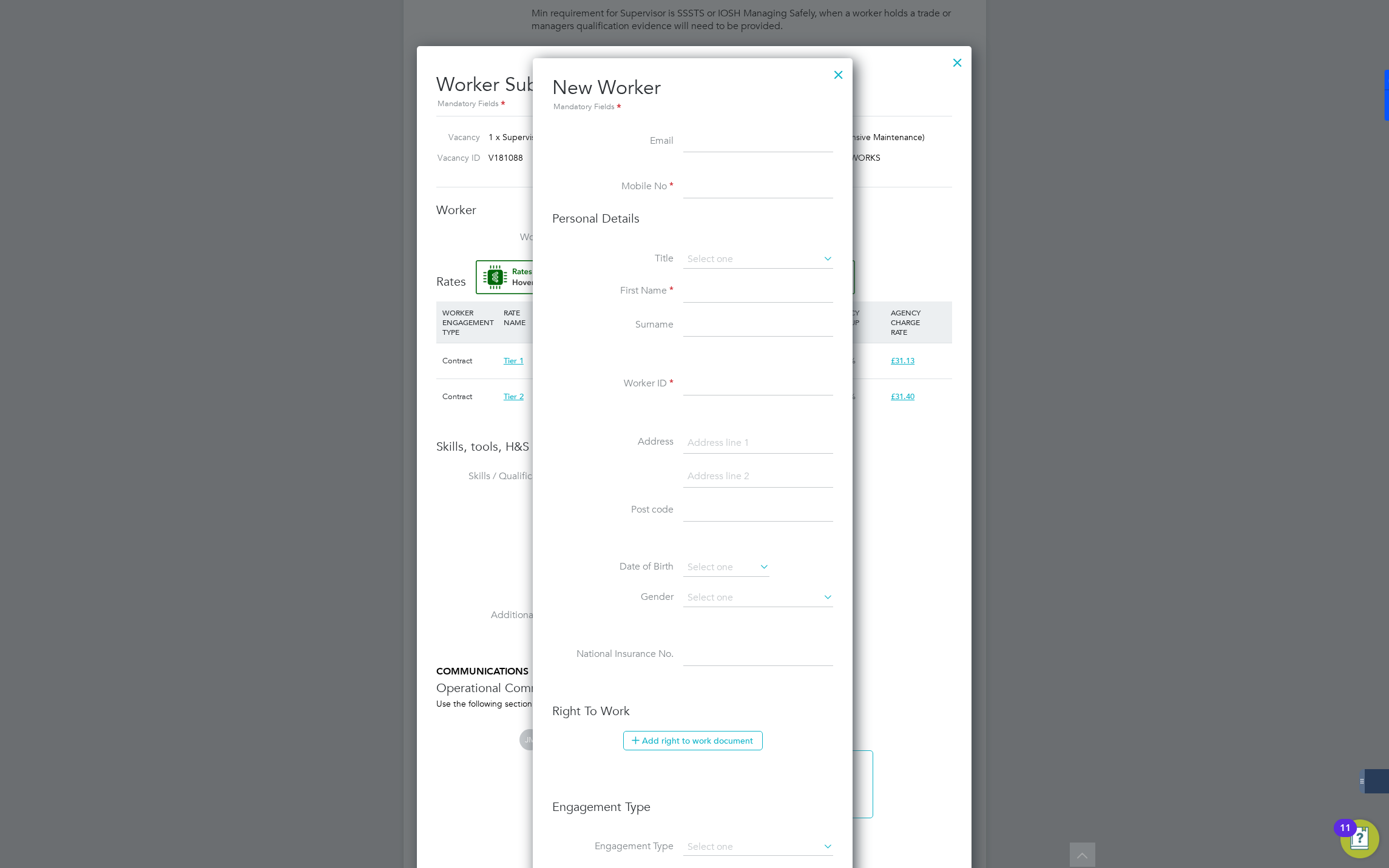
click at [699, 291] on input at bounding box center [758, 292] width 150 height 22
type input "STEFAN"
type input "stefanspridon770@gmail.com"
type input "07479930999"
type input "SPIRIDON"
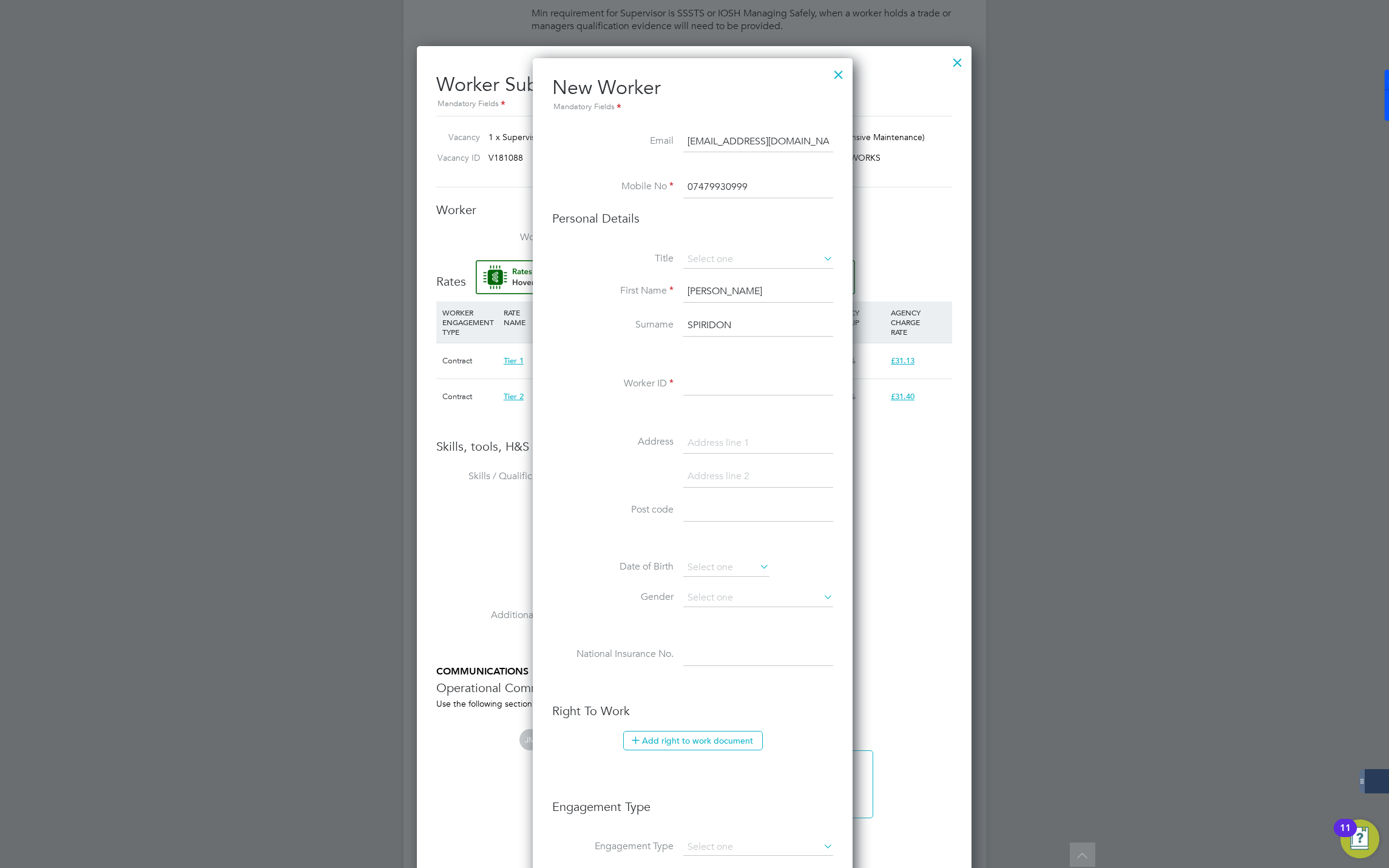
click at [716, 380] on input at bounding box center [758, 384] width 150 height 22
click at [701, 392] on input at bounding box center [758, 384] width 150 height 22
paste input "489439"
type input "489439"
click at [732, 253] on input at bounding box center [758, 259] width 150 height 18
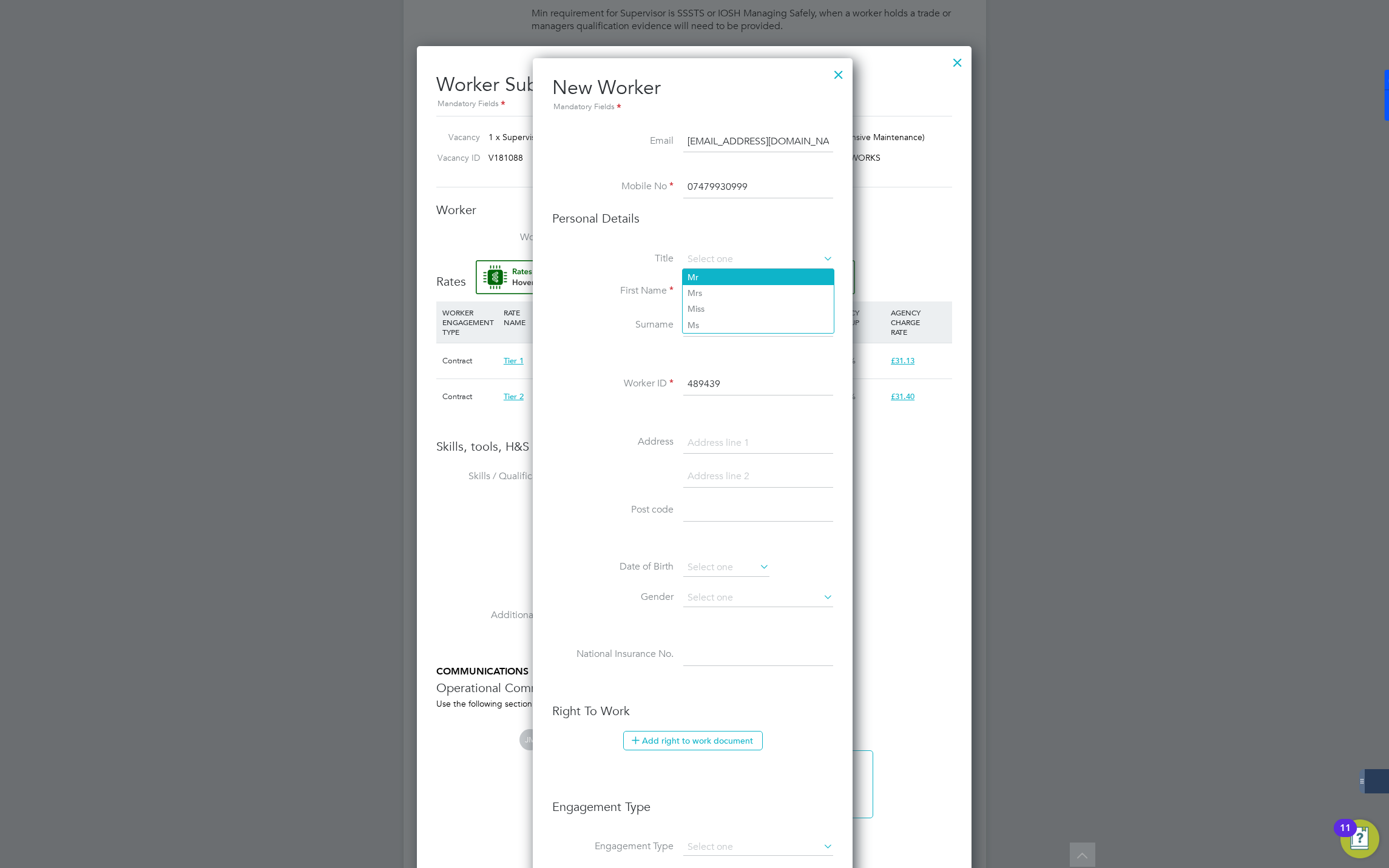
click at [703, 271] on li "Mr" at bounding box center [758, 277] width 151 height 16
type input "Mr"
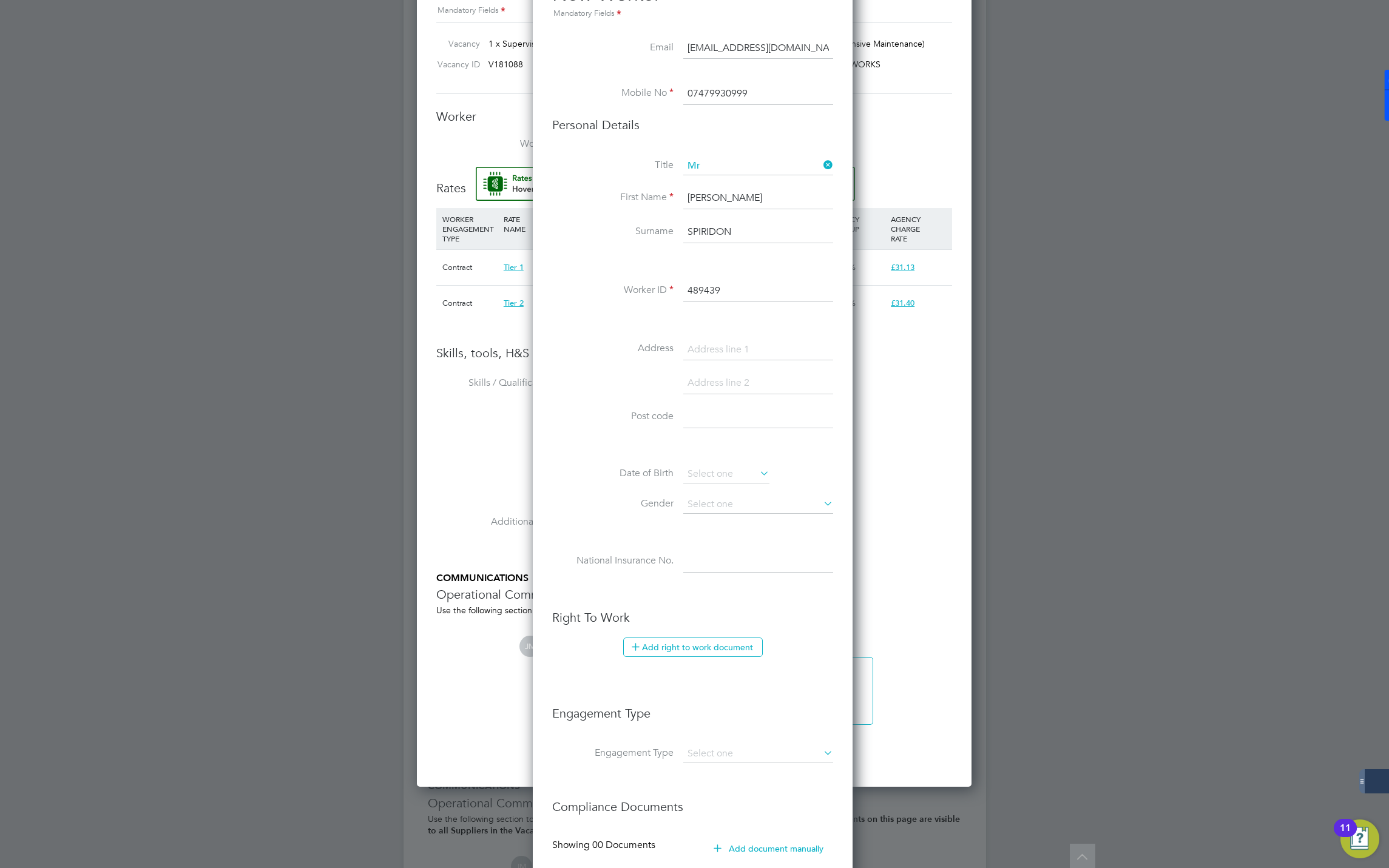
scroll to position [706, 0]
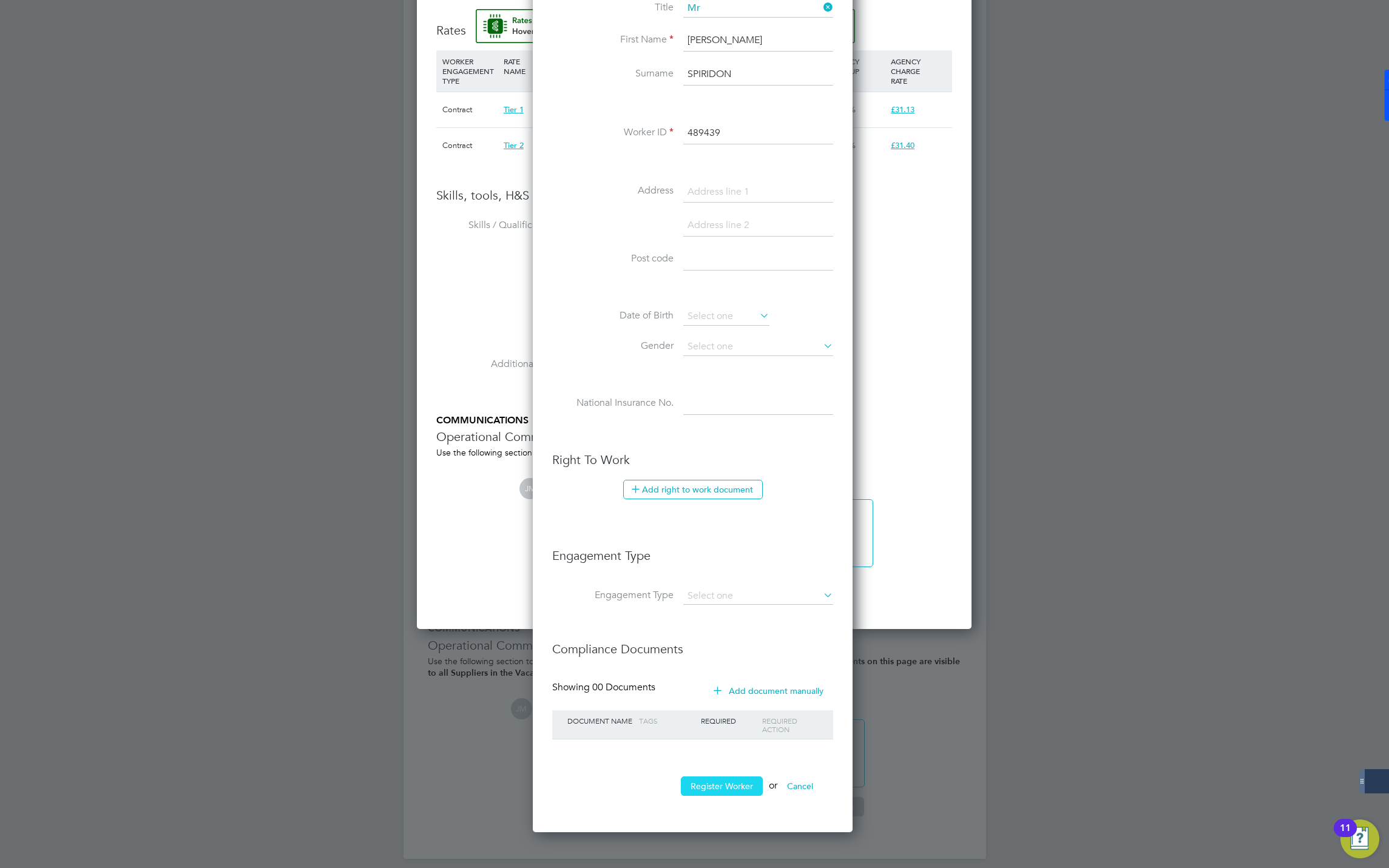
click at [729, 792] on button "Register Worker" at bounding box center [722, 786] width 82 height 20
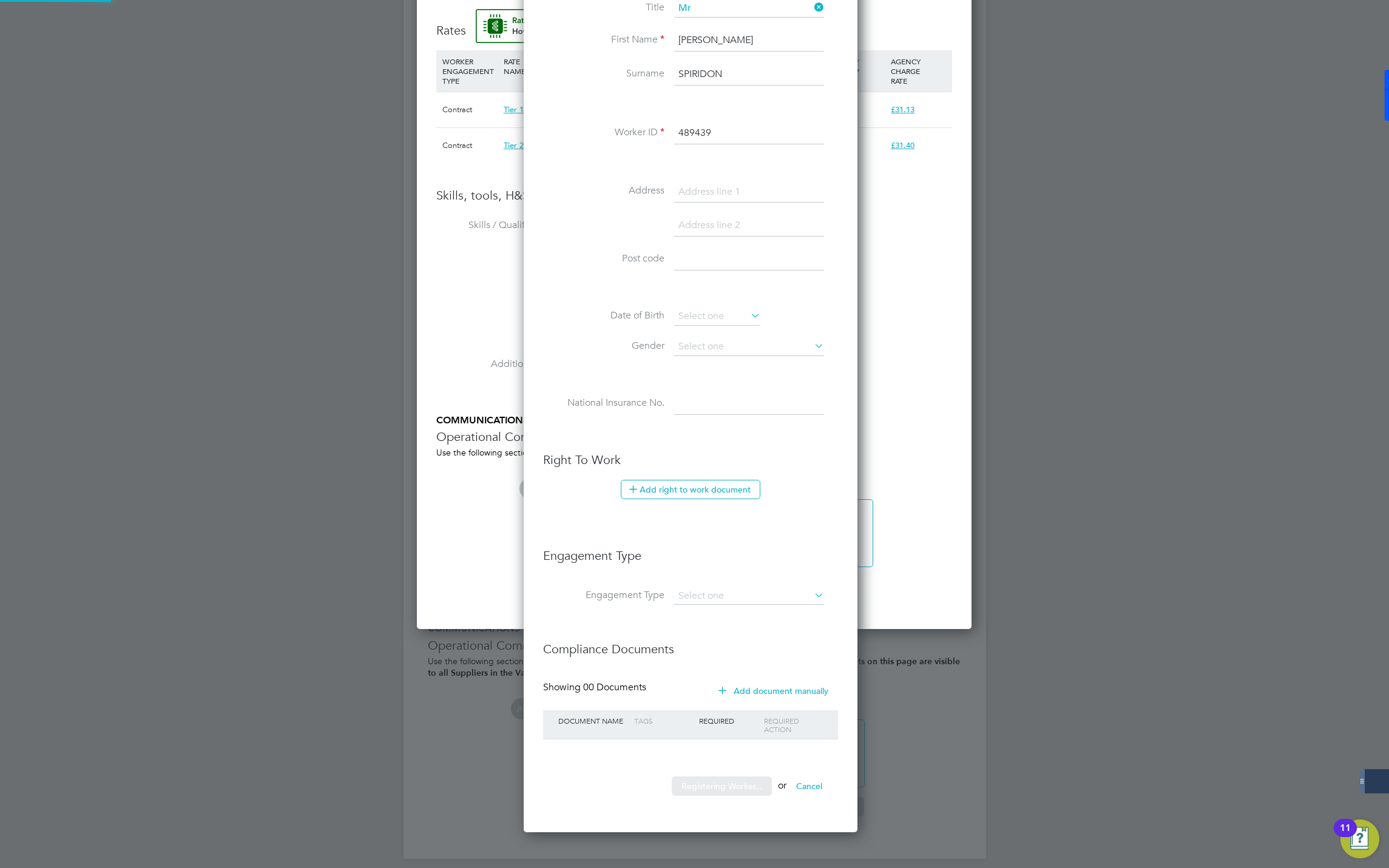
scroll to position [1030, 341]
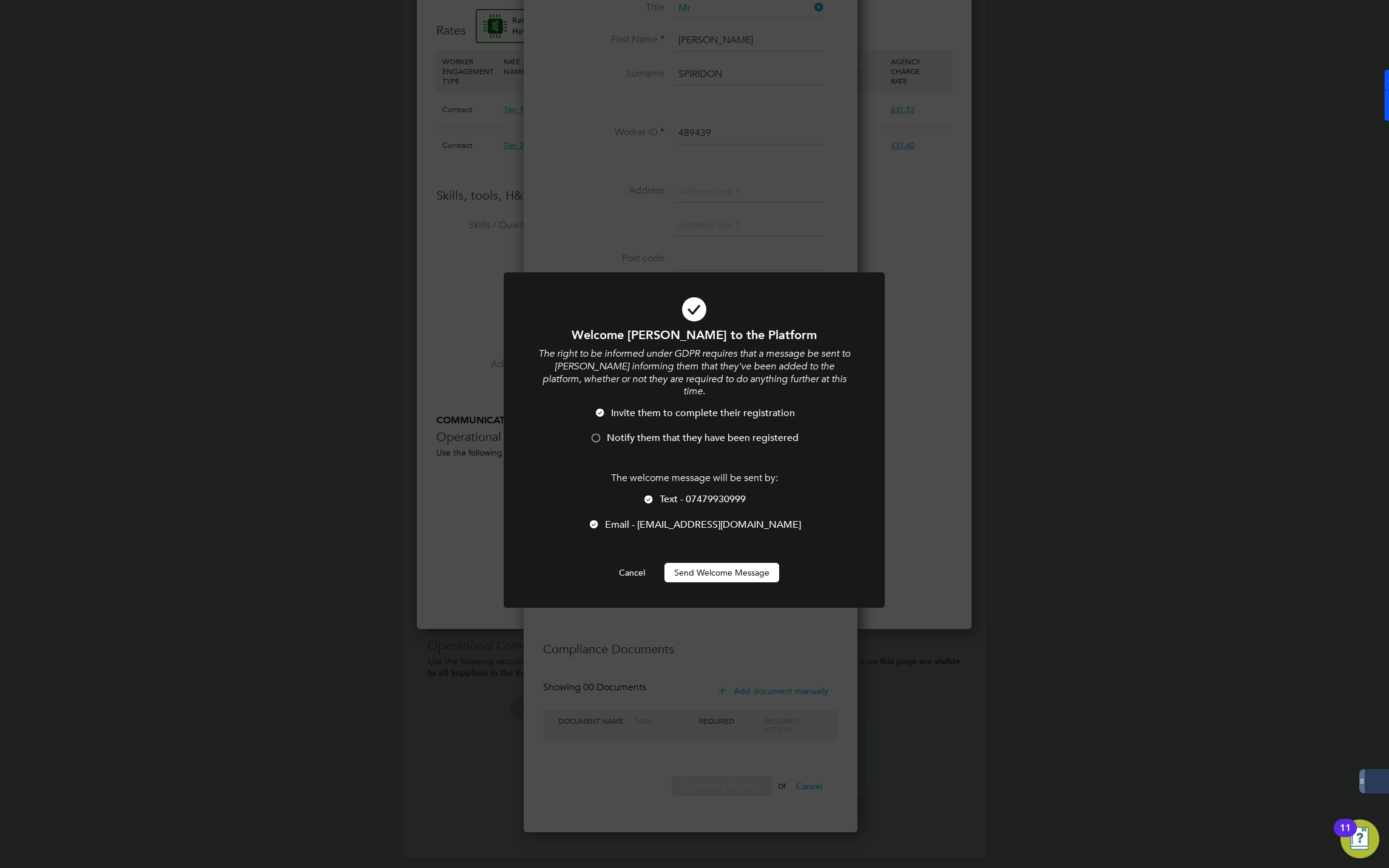
click at [616, 432] on span "Notify them that they have been registered" at bounding box center [703, 438] width 192 height 12
click at [703, 563] on button "Send Welcome Message" at bounding box center [722, 573] width 115 height 20
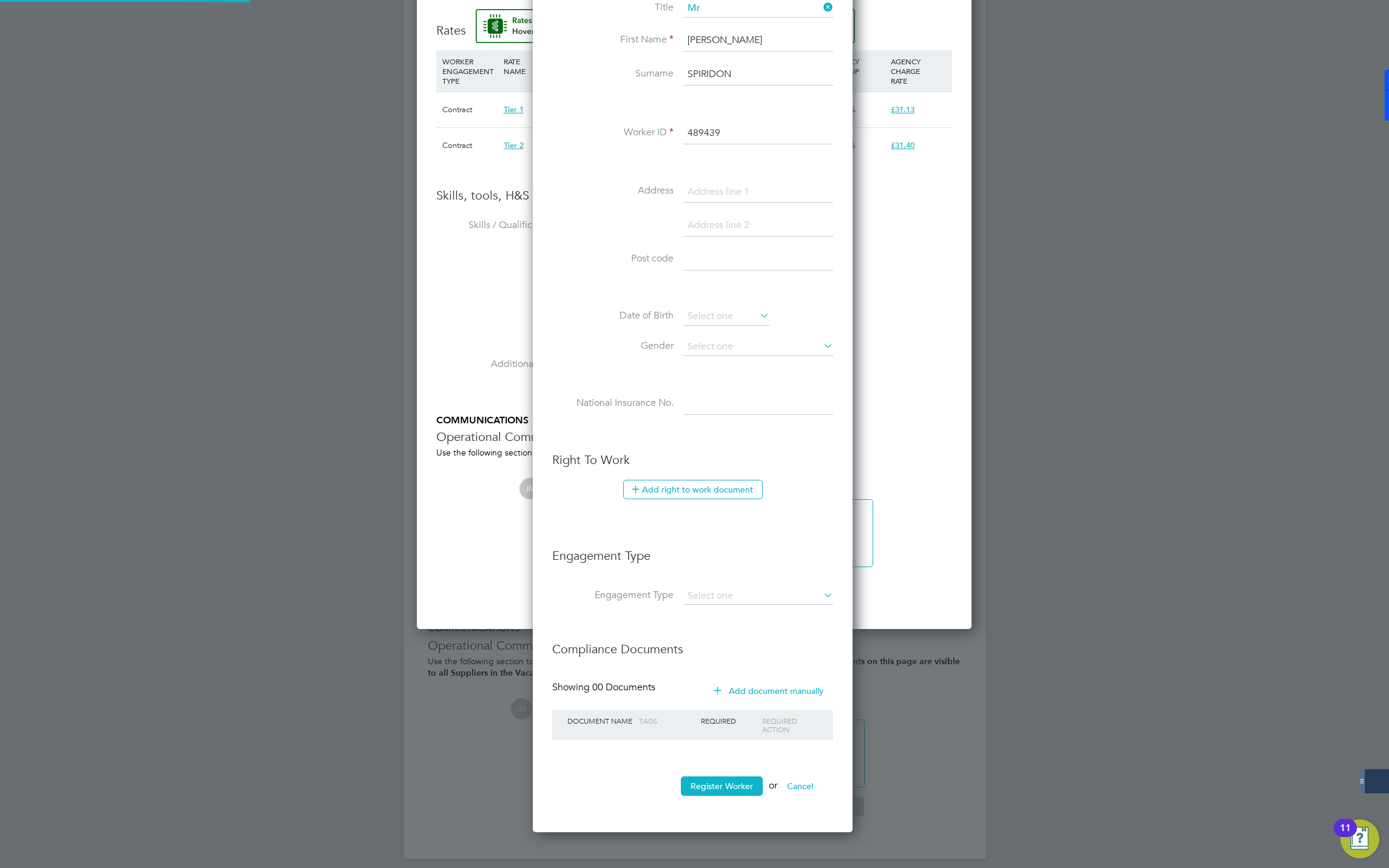
type input "STEFAN SPIRIDON (489439)"
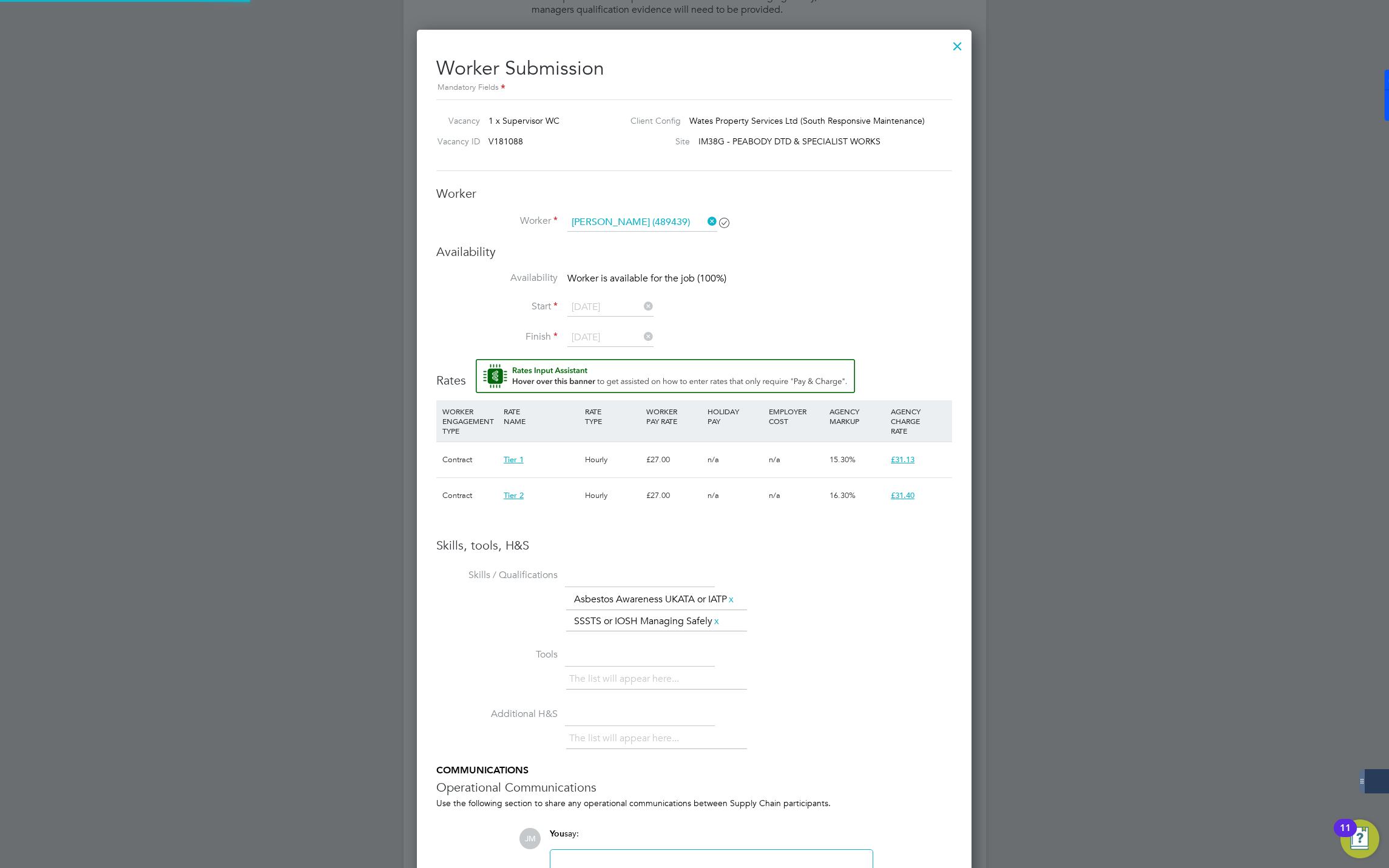
scroll to position [455, 0]
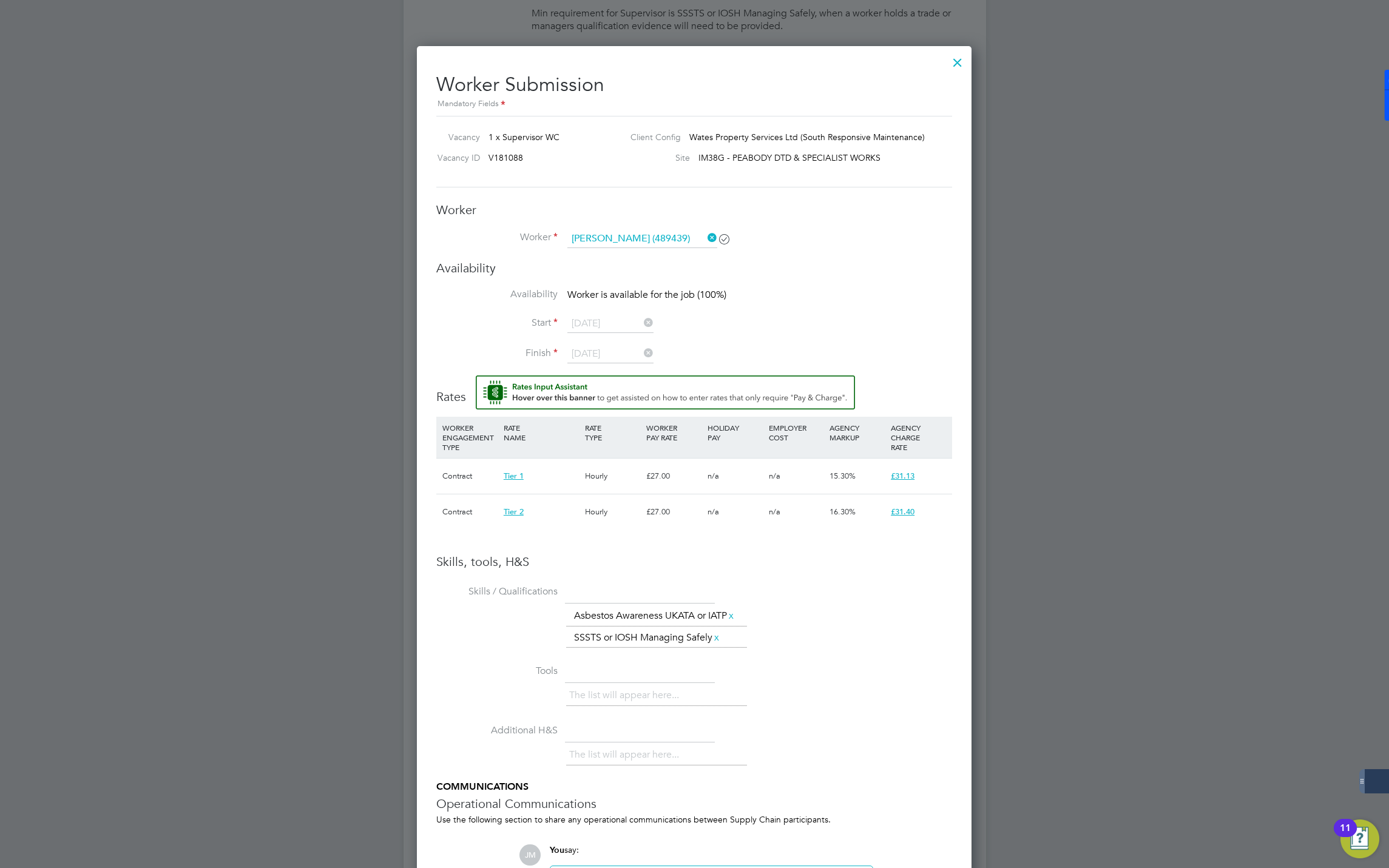
click at [960, 59] on div at bounding box center [957, 59] width 22 height 22
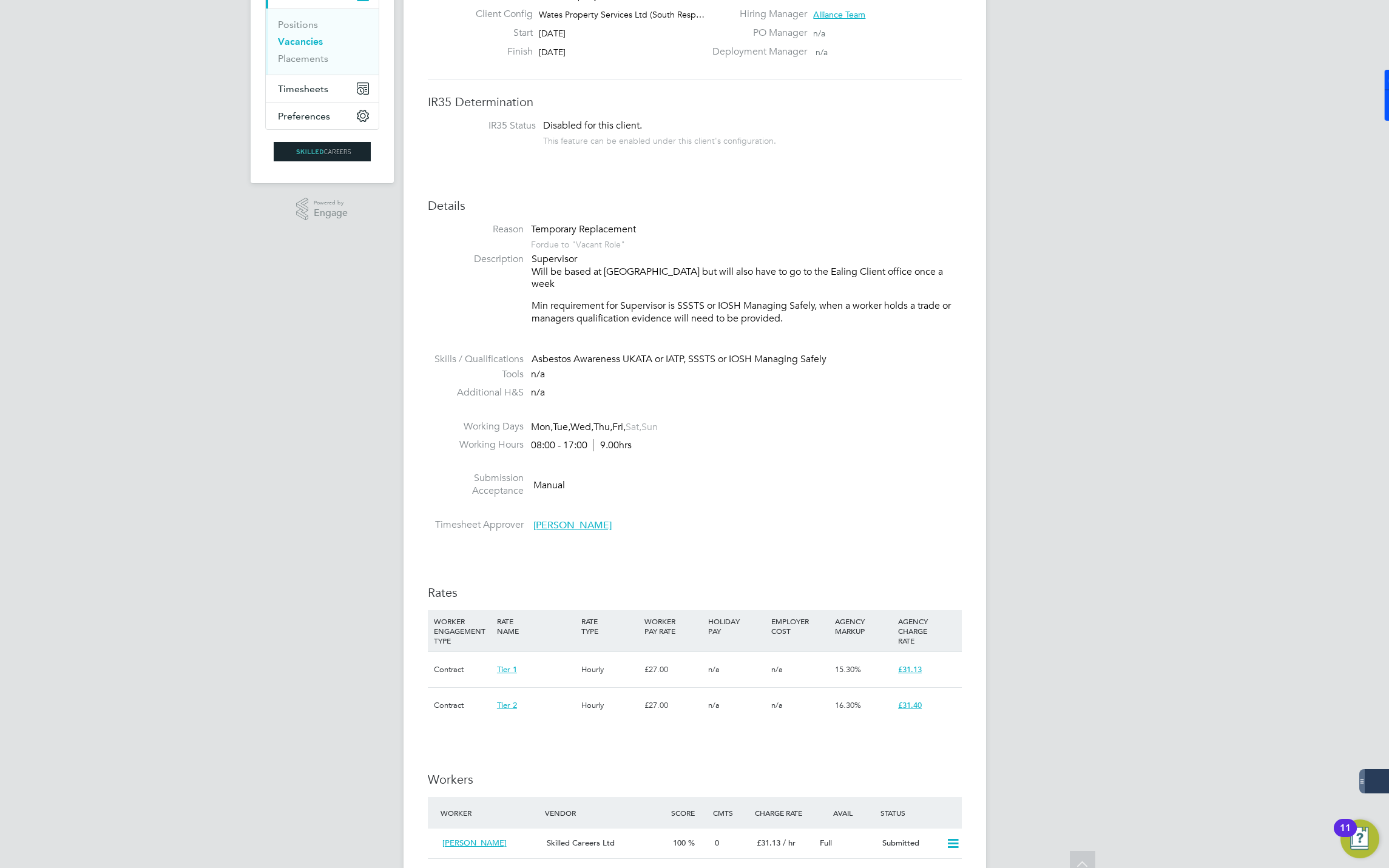
scroll to position [273, 0]
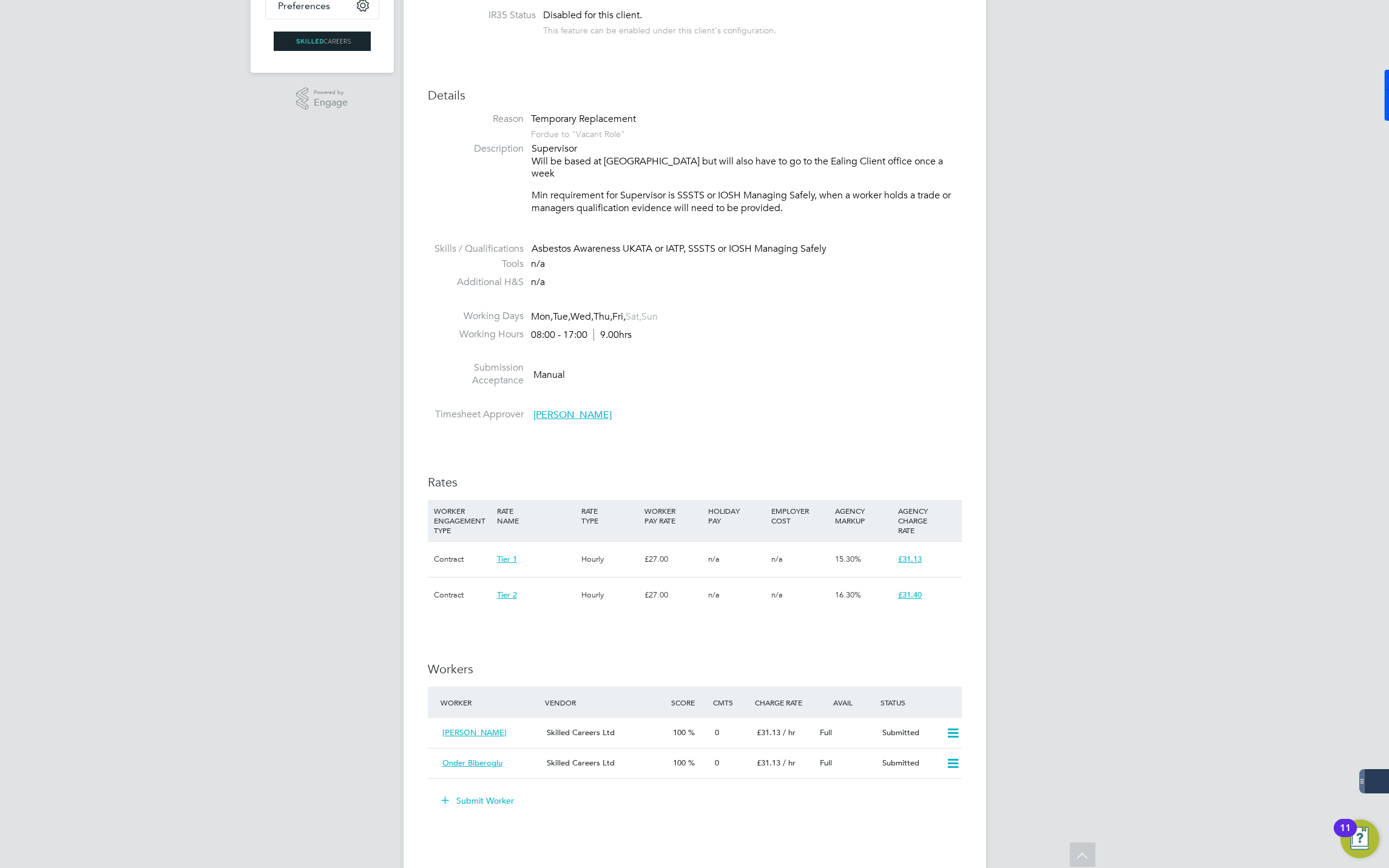
click at [480, 791] on button "Submit Worker" at bounding box center [478, 800] width 91 height 20
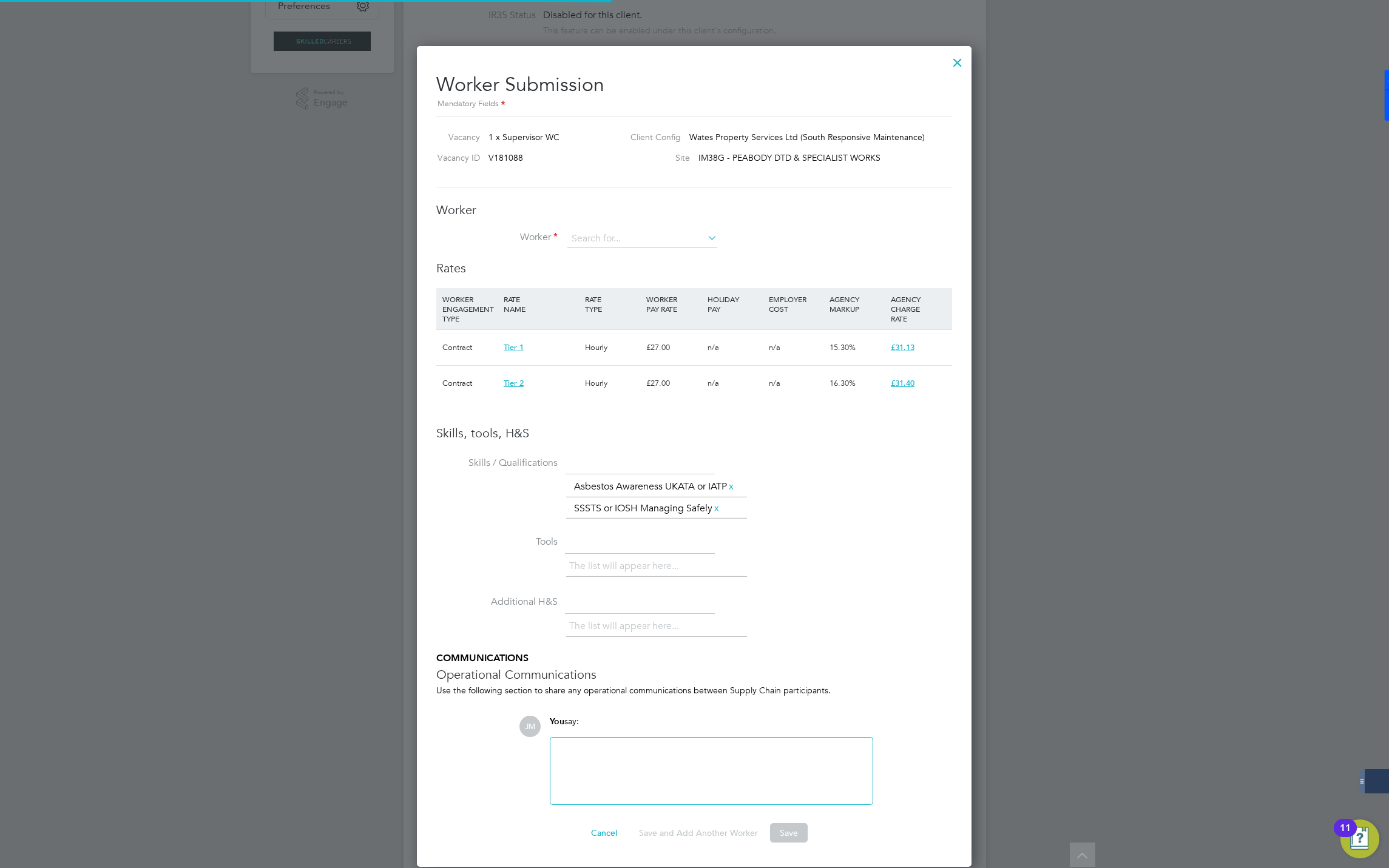
scroll to position [36, 82]
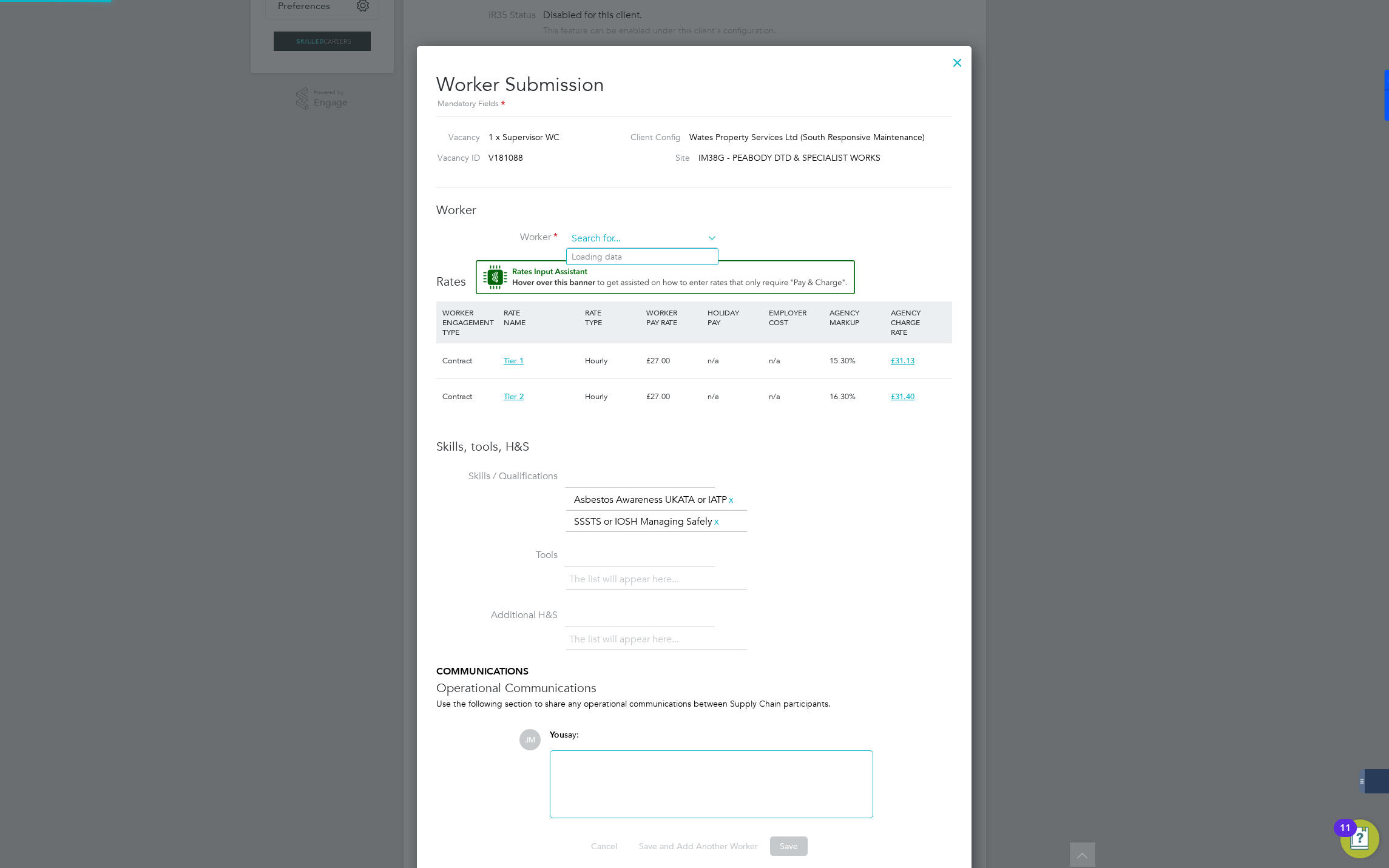
click at [606, 234] on input at bounding box center [642, 238] width 150 height 18
type input "steph"
click at [617, 238] on input at bounding box center [642, 238] width 150 height 18
click at [617, 259] on li "Stefan Spir idon (489439)" at bounding box center [642, 257] width 152 height 16
type input "Stefan Spiridon (489439)"
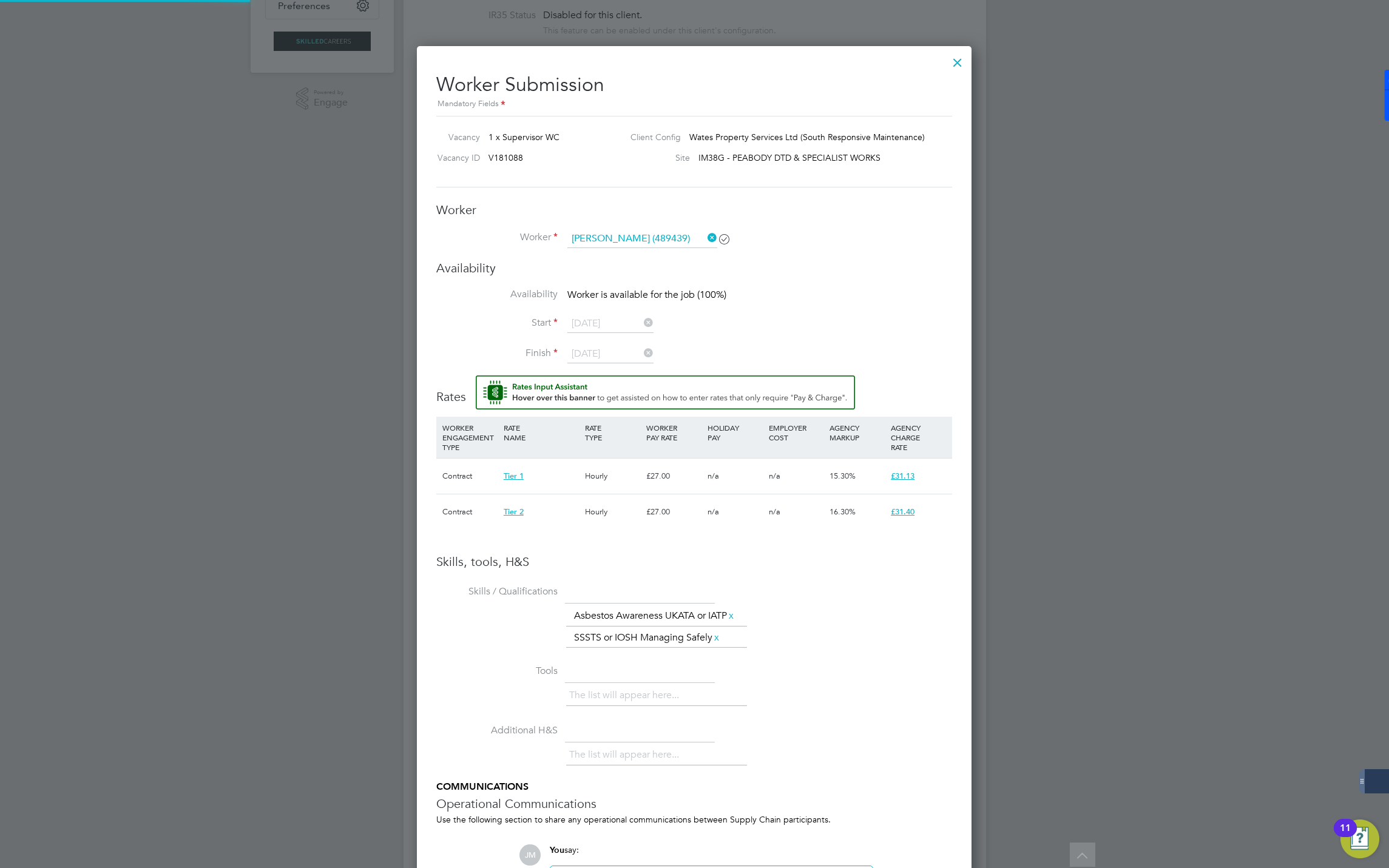
scroll to position [6, 6]
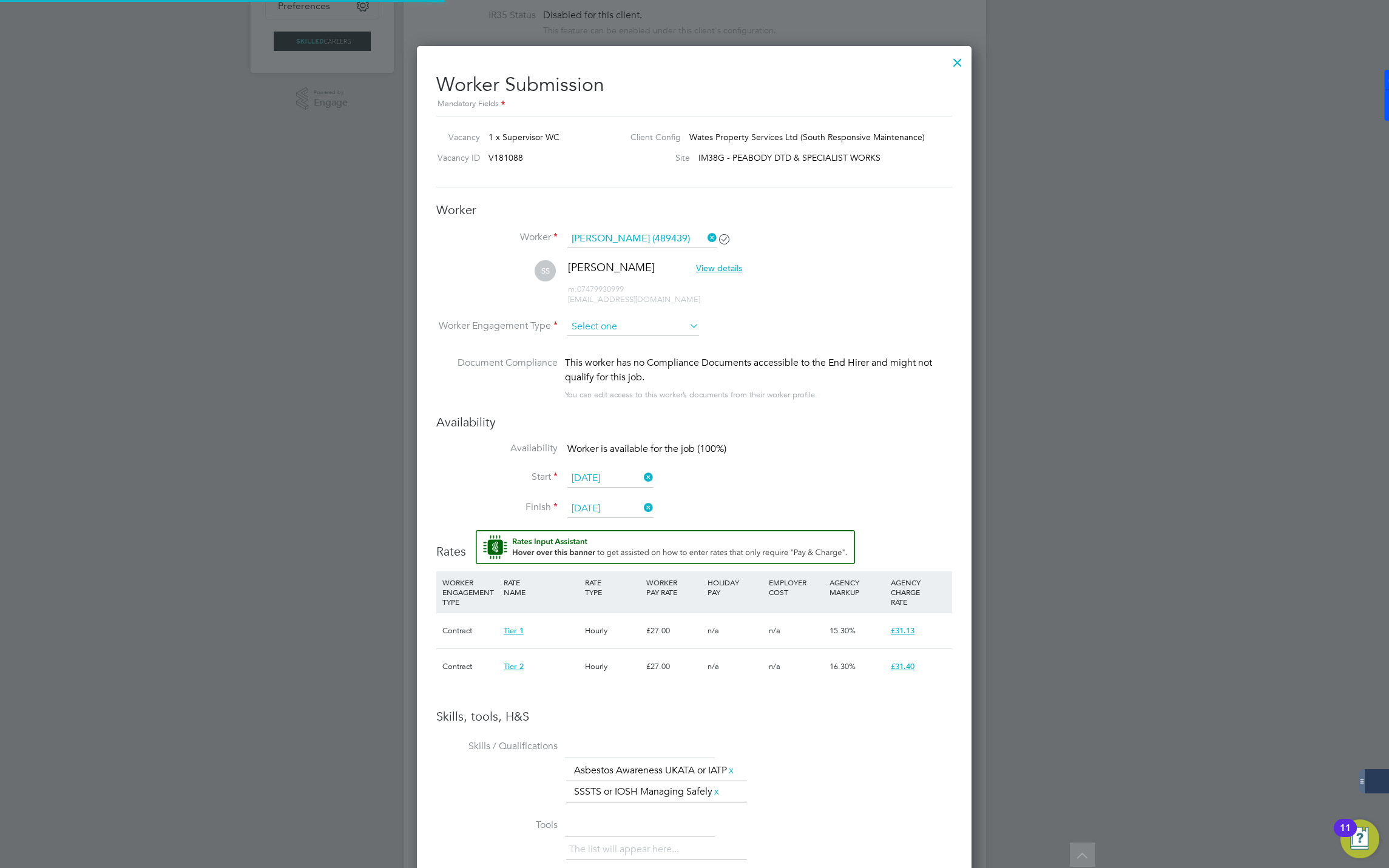
click at [609, 318] on input at bounding box center [633, 327] width 132 height 18
click at [596, 344] on li "Contract" at bounding box center [633, 344] width 133 height 16
type input "Contract"
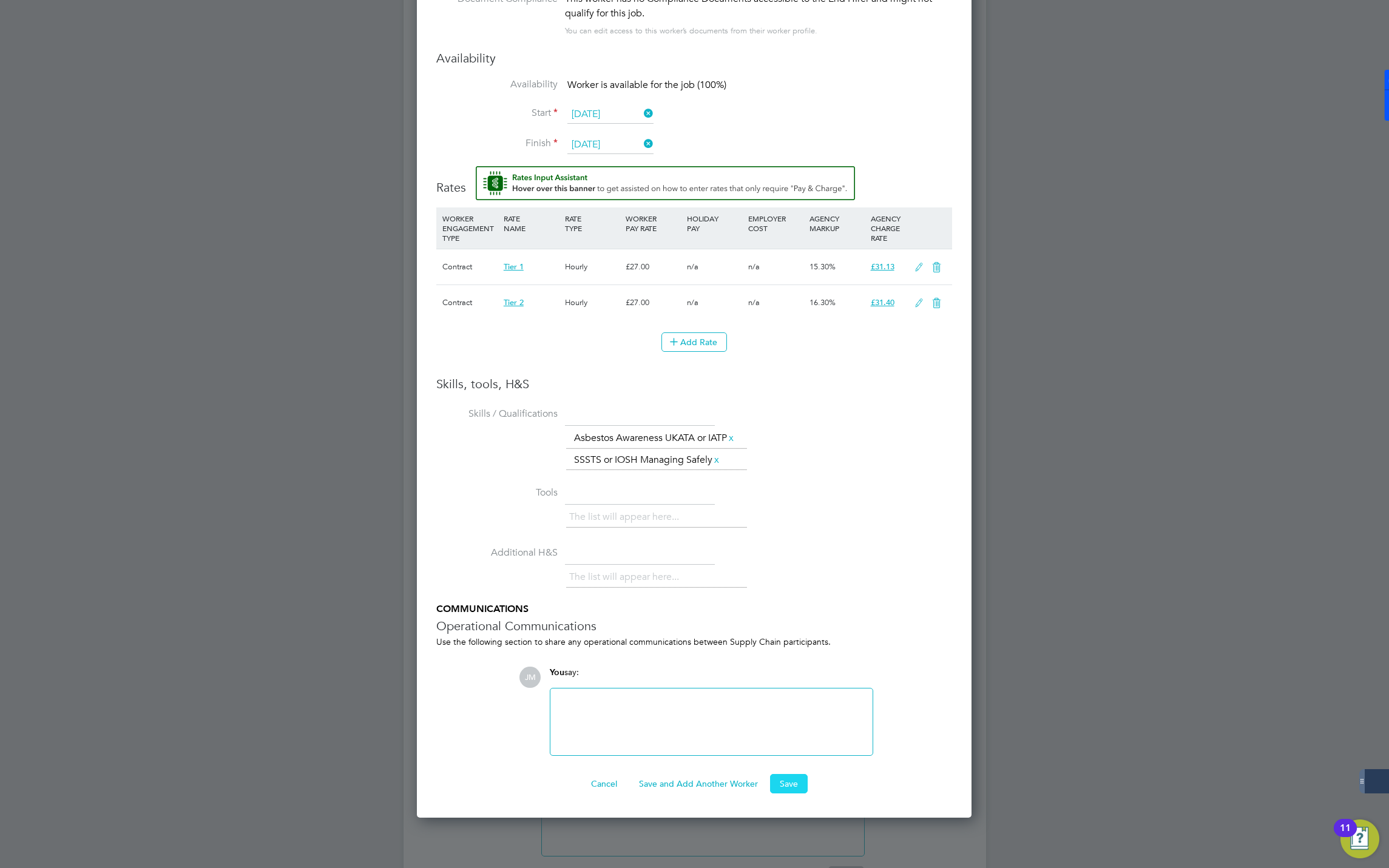
click at [792, 792] on button "Save" at bounding box center [789, 784] width 38 height 20
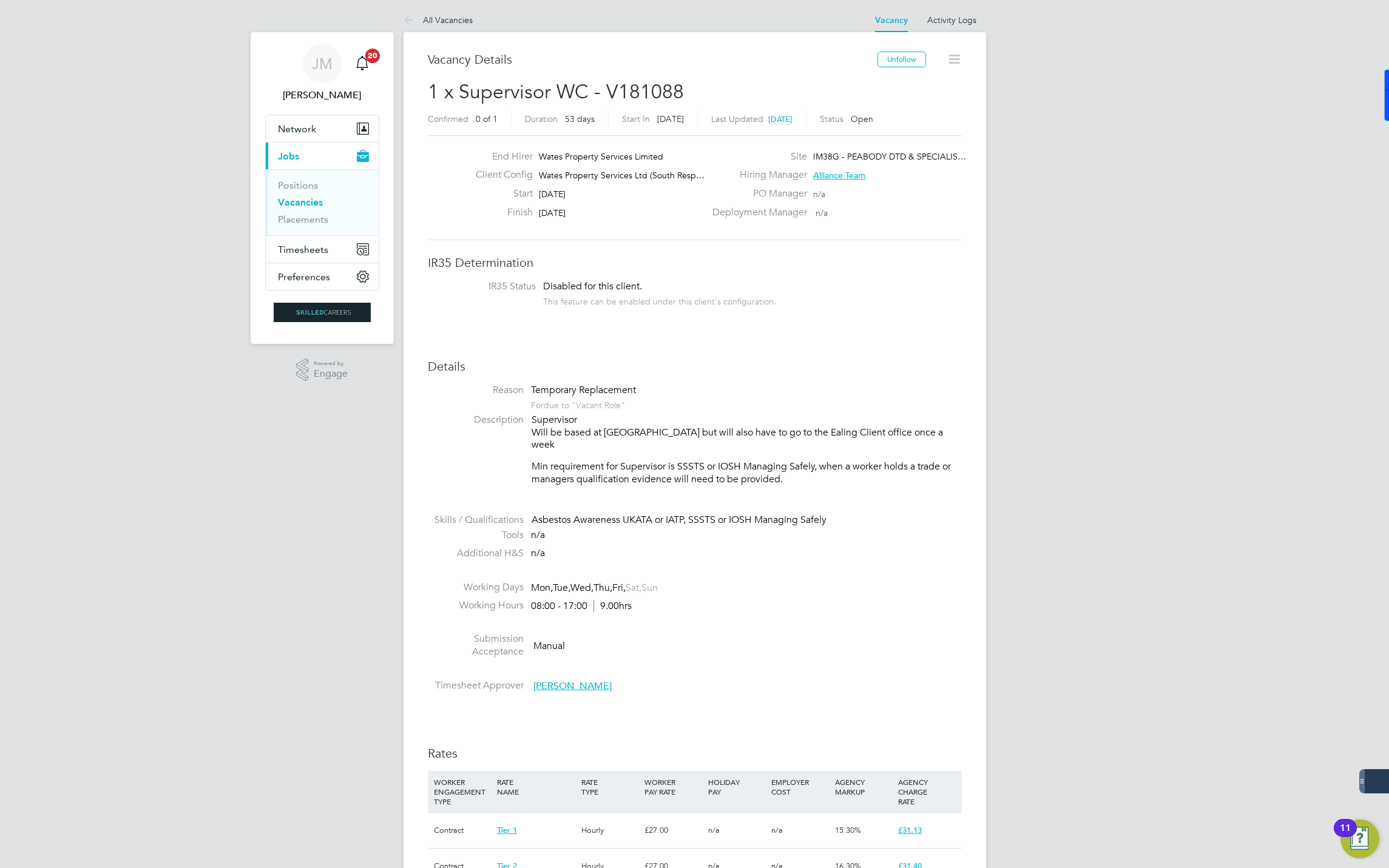
scroll to position [0, 0]
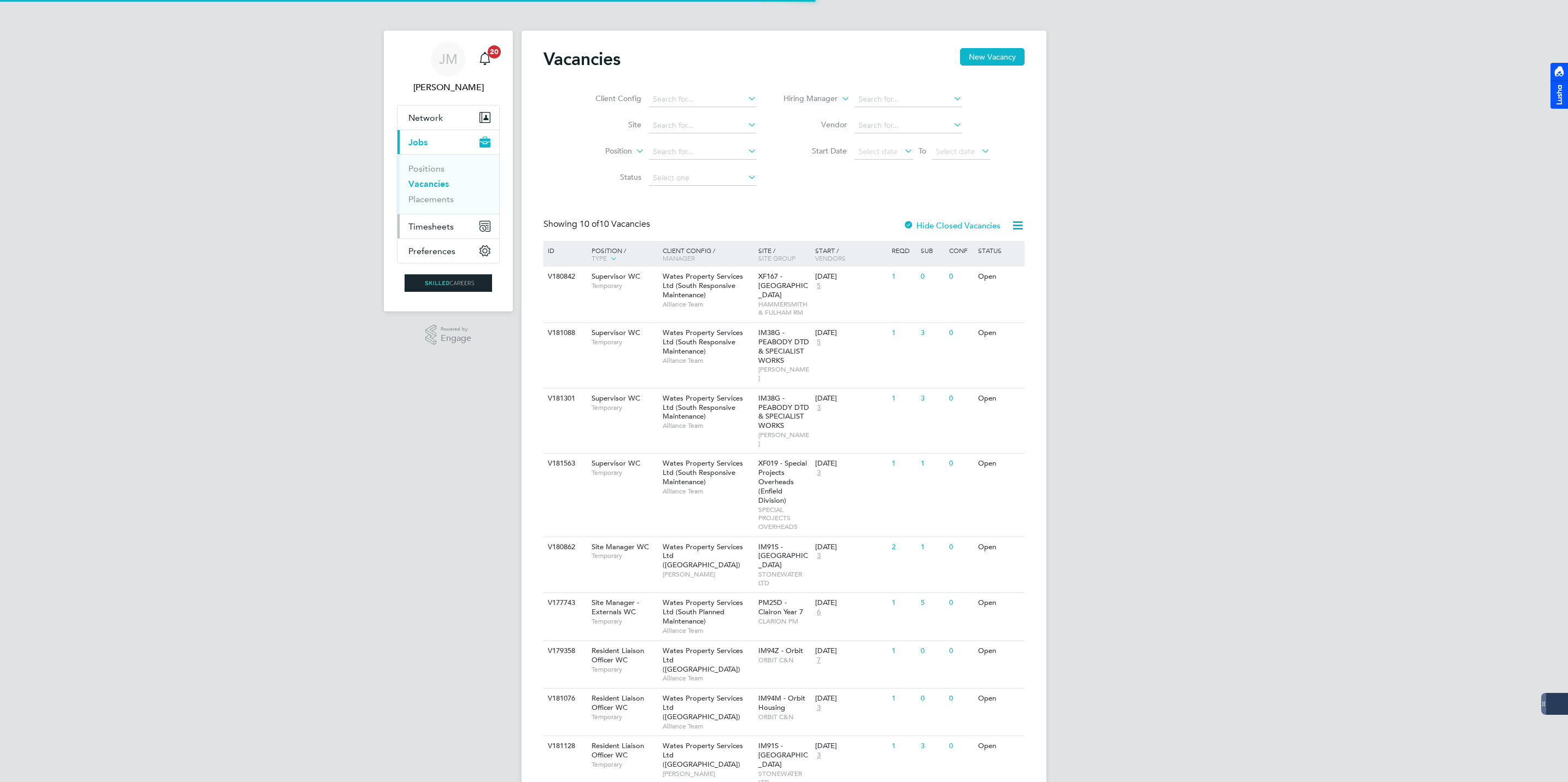
click at [432, 226] on span "Timesheets" at bounding box center [431, 226] width 46 height 10
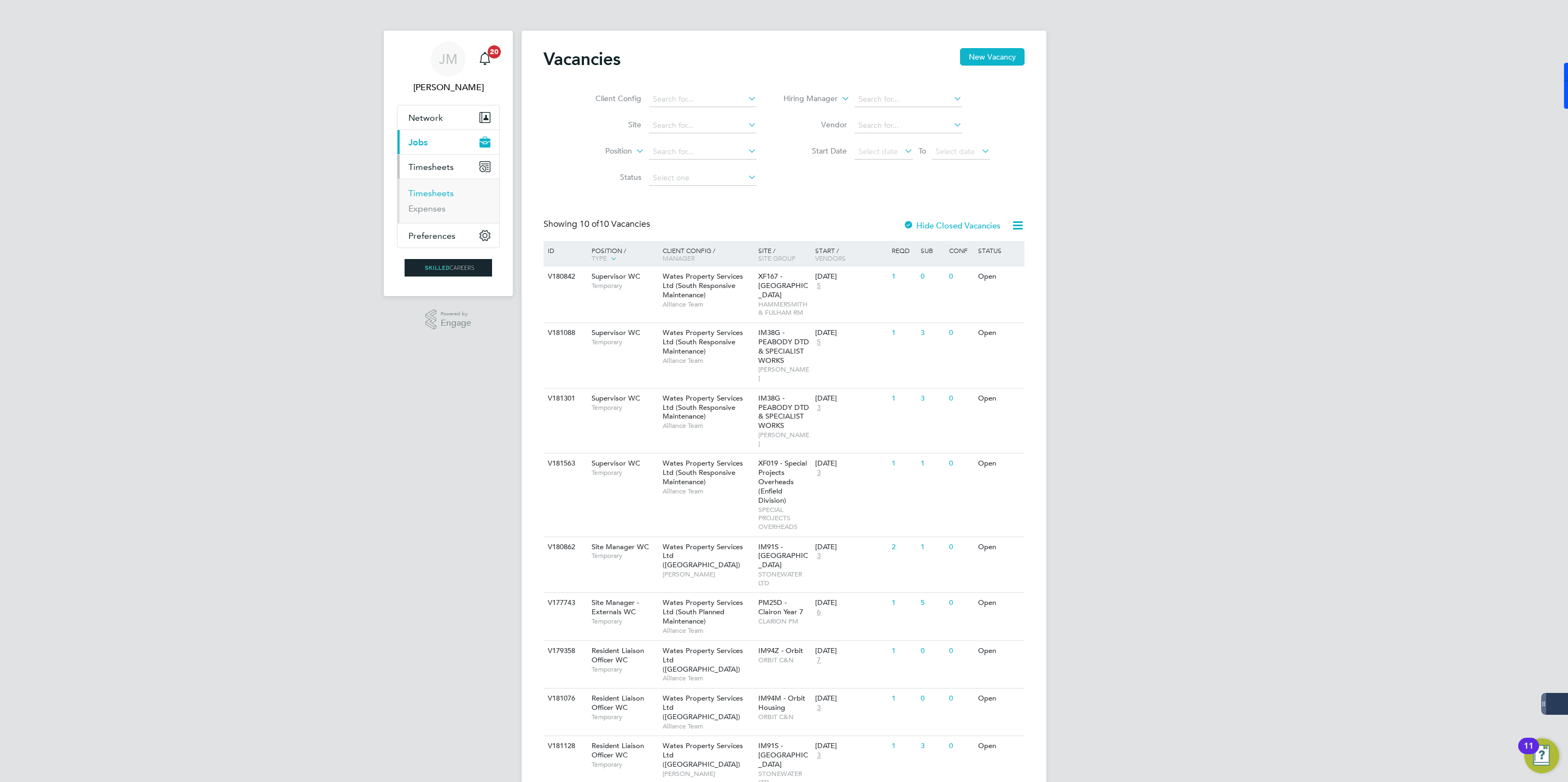
click at [424, 195] on link "Timesheets" at bounding box center [431, 193] width 46 height 10
